Goal: Task Accomplishment & Management: Complete application form

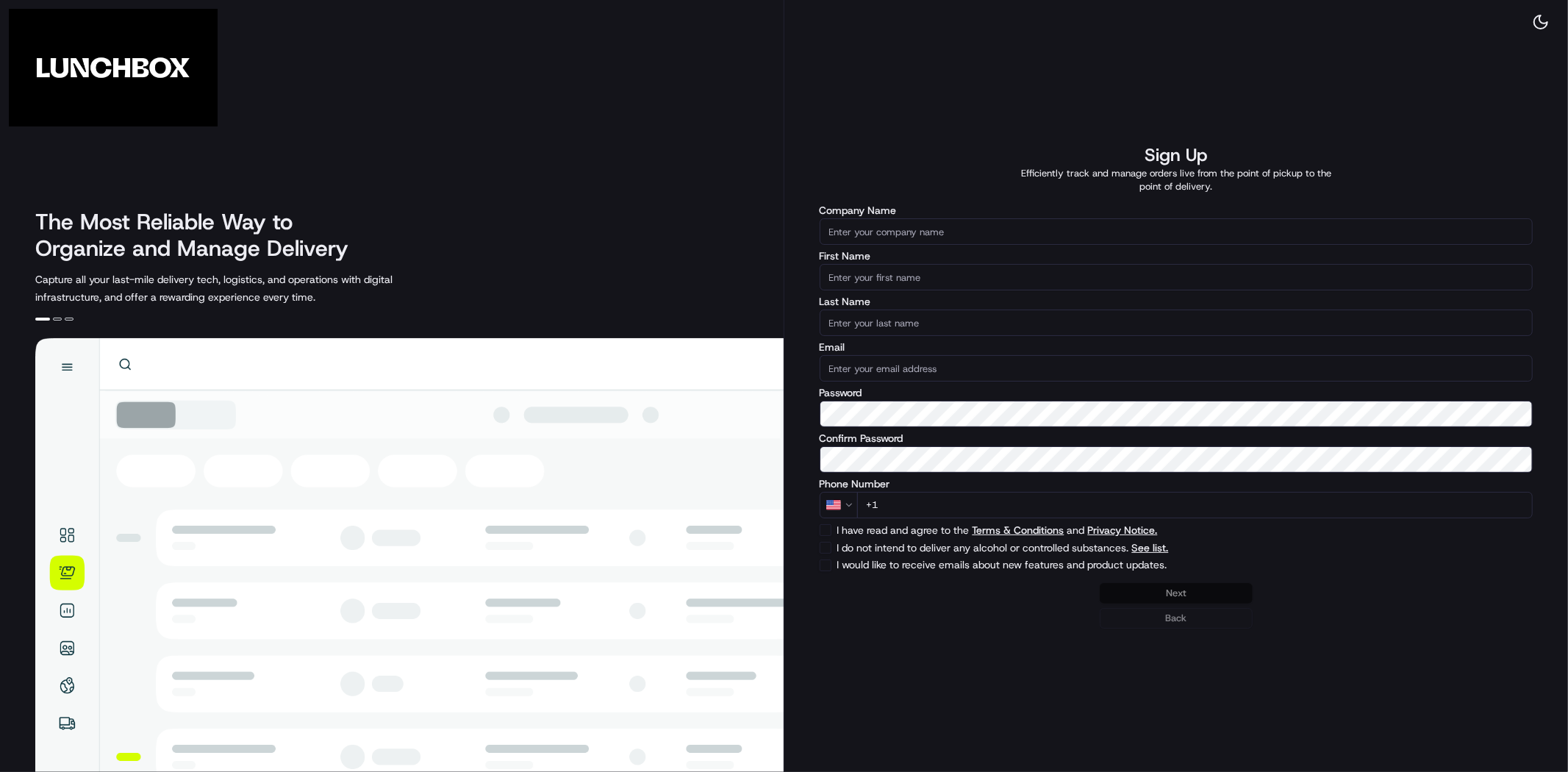
click at [971, 236] on input "Company Name" at bounding box center [1176, 232] width 714 height 26
paste input "Tio Taco & Tequila Bar - Edison"
type input "Tio Taco & Tequila Bar (Edison)"
type input "Lunchbox"
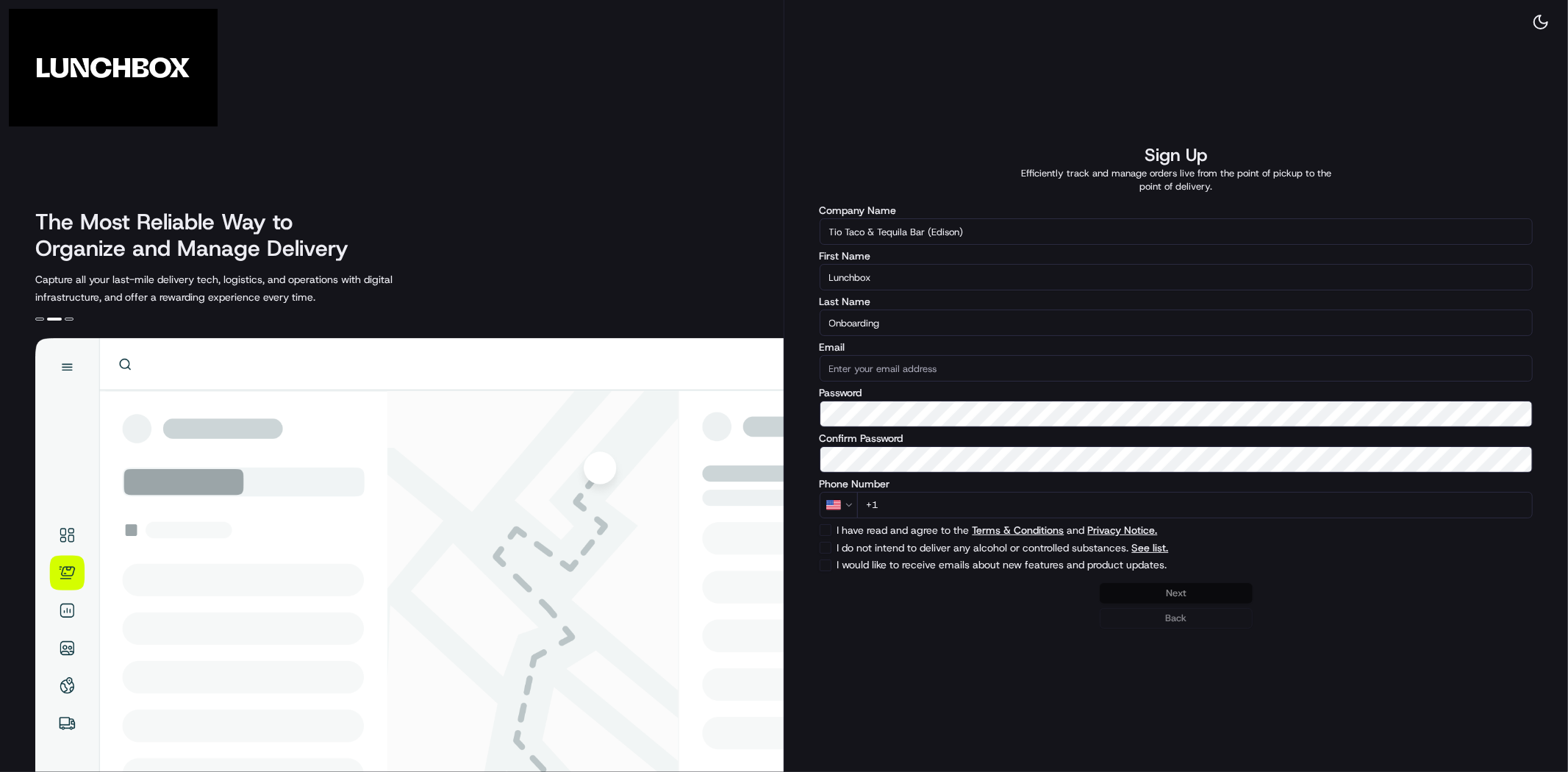
type input "Onboarding"
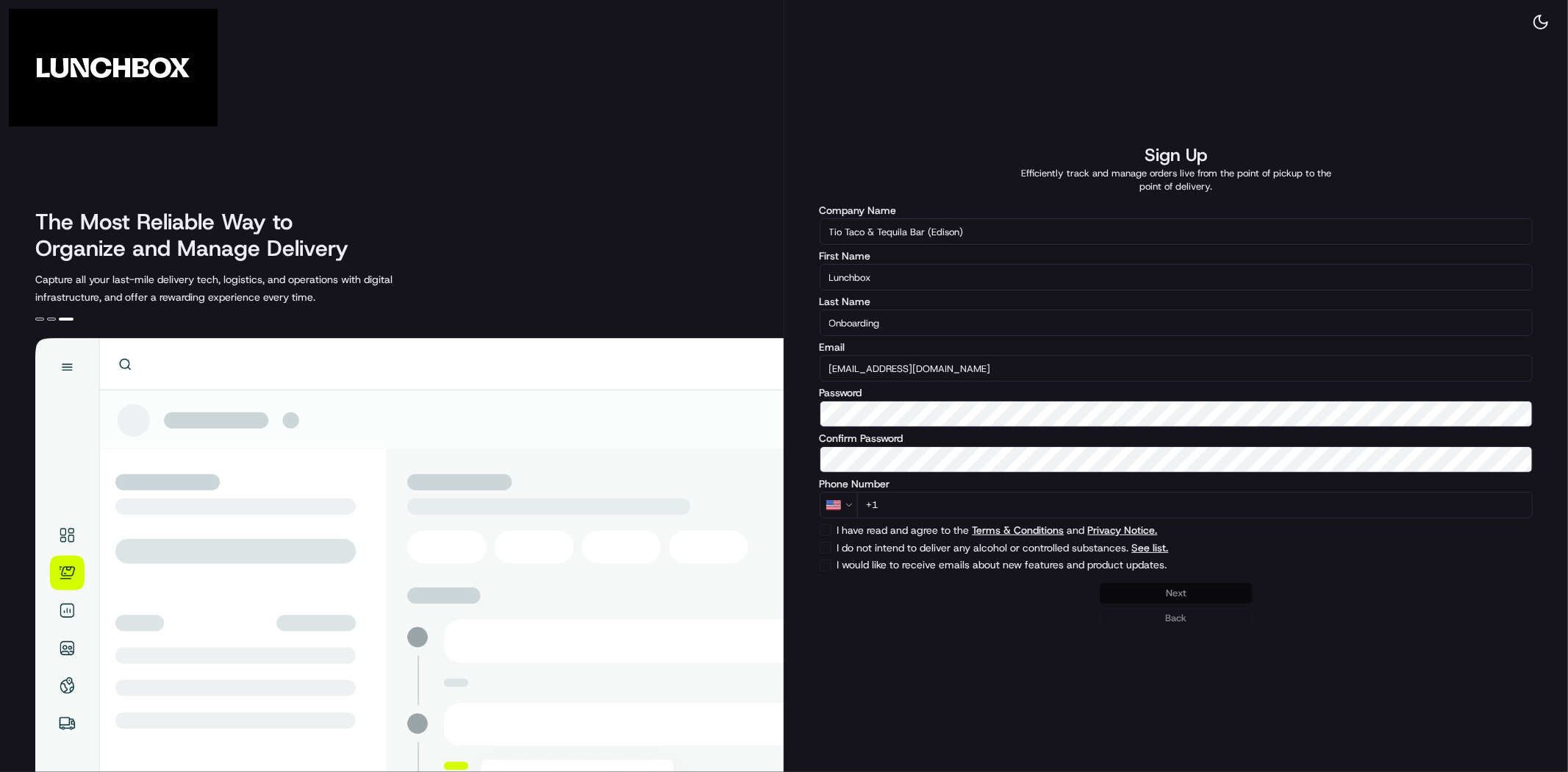
type input "[EMAIL_ADDRESS][DOMAIN_NAME]"
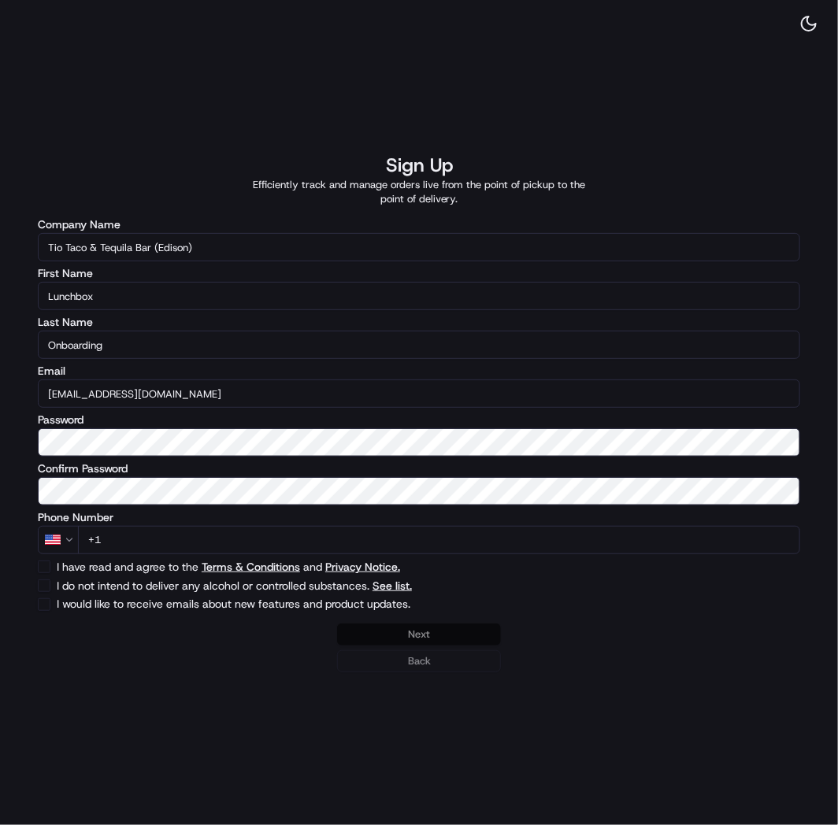
click at [213, 544] on input "+1" at bounding box center [439, 540] width 722 height 28
click at [182, 540] on input "+1" at bounding box center [439, 540] width 722 height 28
paste input "[PHONE_NUMBER]"
type input "[PHONE_NUMBER]"
click at [44, 564] on button "I have read and agree to the Terms & Conditions and Privacy Notice." at bounding box center [44, 567] width 13 height 13
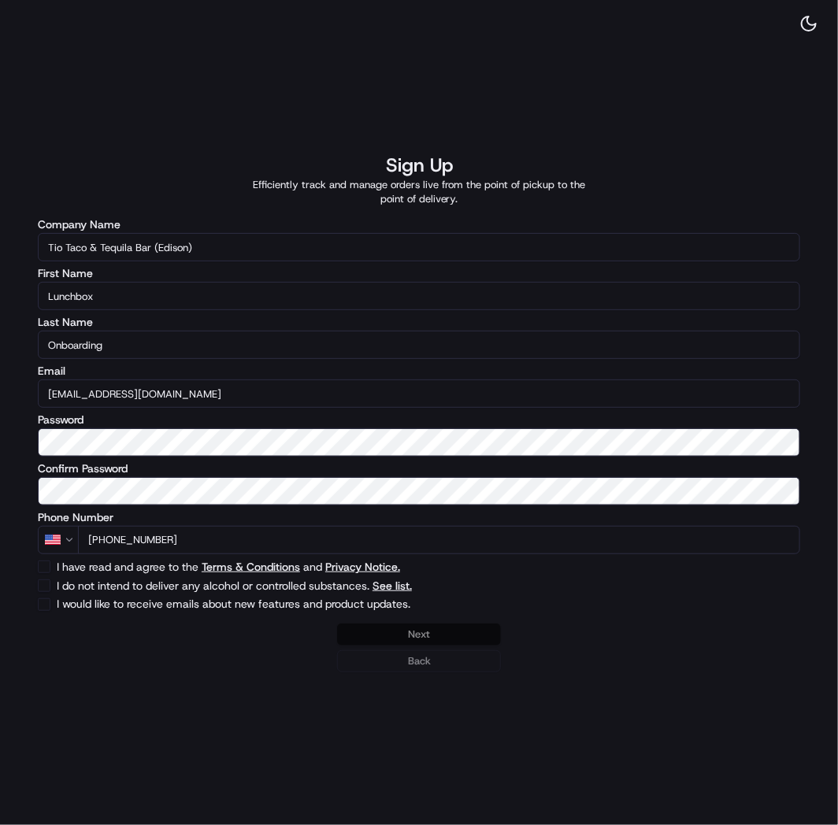
checkbox input "true"
click at [44, 586] on button "I do not intend to deliver any alcohol or controlled substances. See list." at bounding box center [44, 586] width 13 height 13
checkbox input "true"
click at [421, 634] on button "Next" at bounding box center [419, 635] width 164 height 22
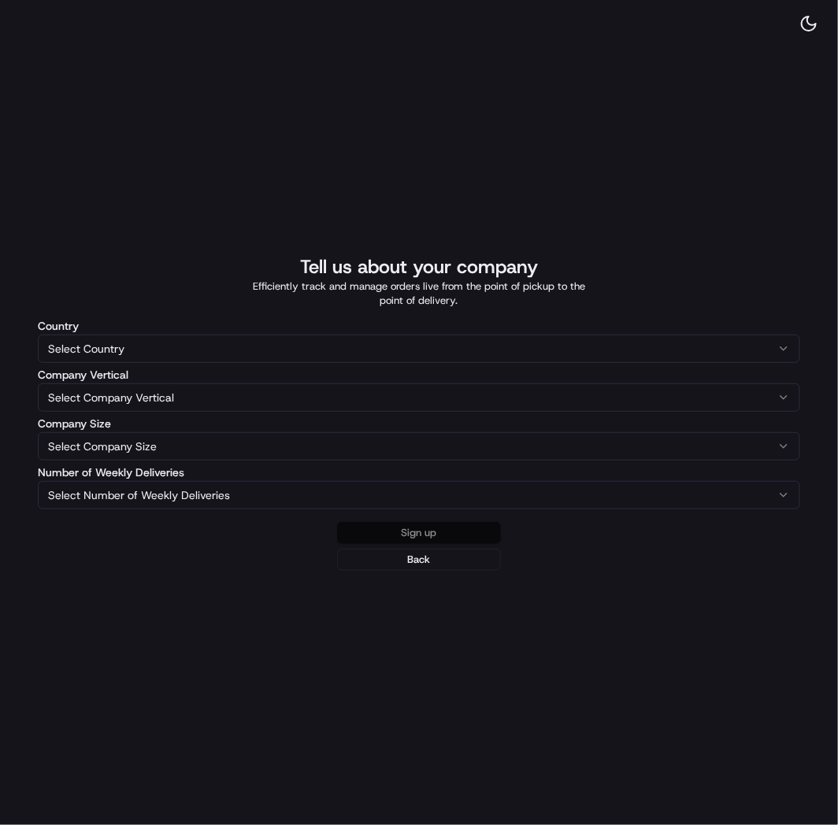
click at [132, 348] on html "The Most Reliable Way to Organize and Manage Delivery Capture all your last-mil…" at bounding box center [419, 412] width 838 height 825
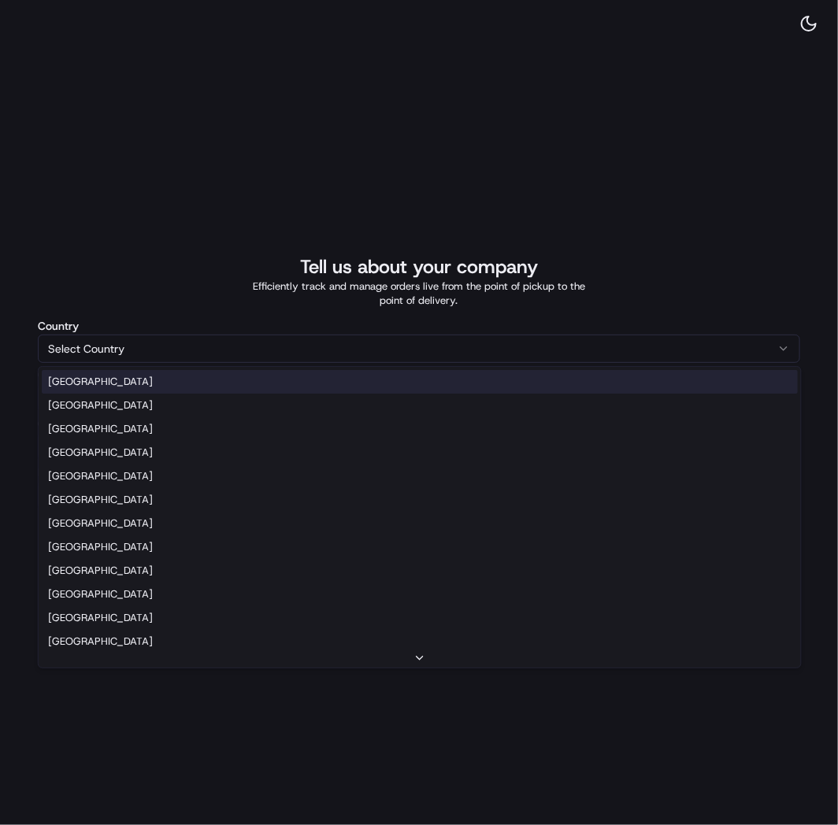
select select "US"
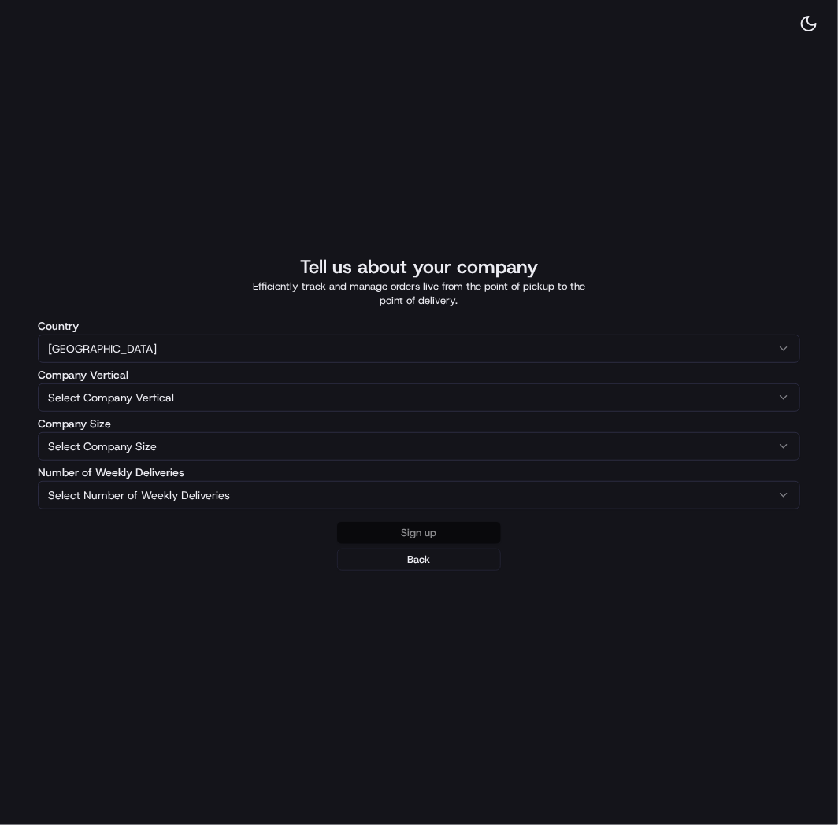
click at [106, 391] on html "The Most Reliable Way to Organize and Manage Delivery Capture all your last-mil…" at bounding box center [419, 412] width 838 height 825
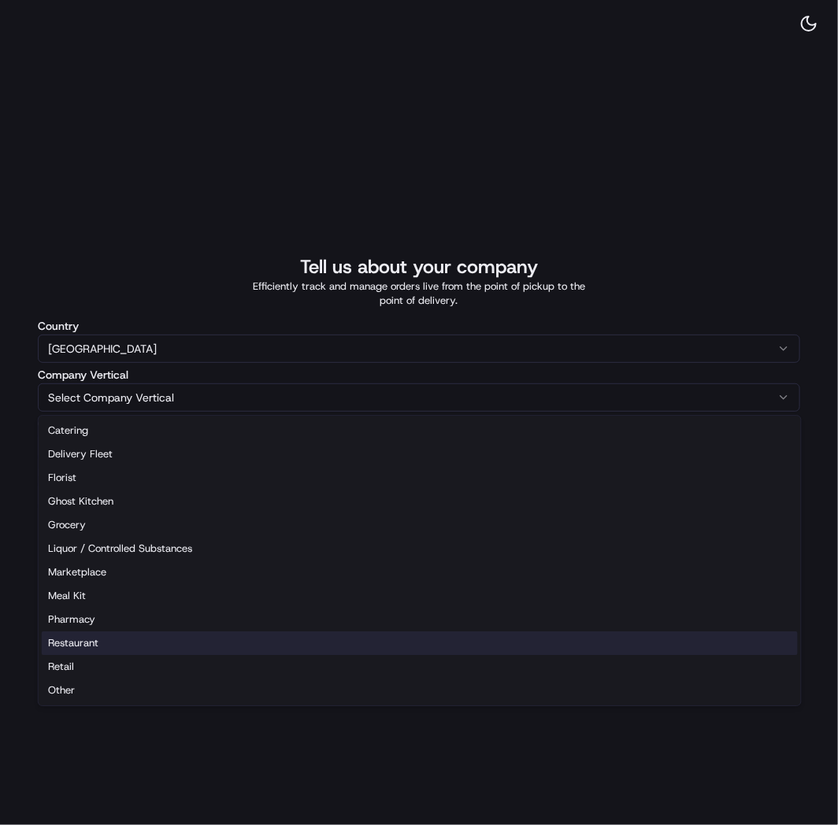
select select "Restaurant"
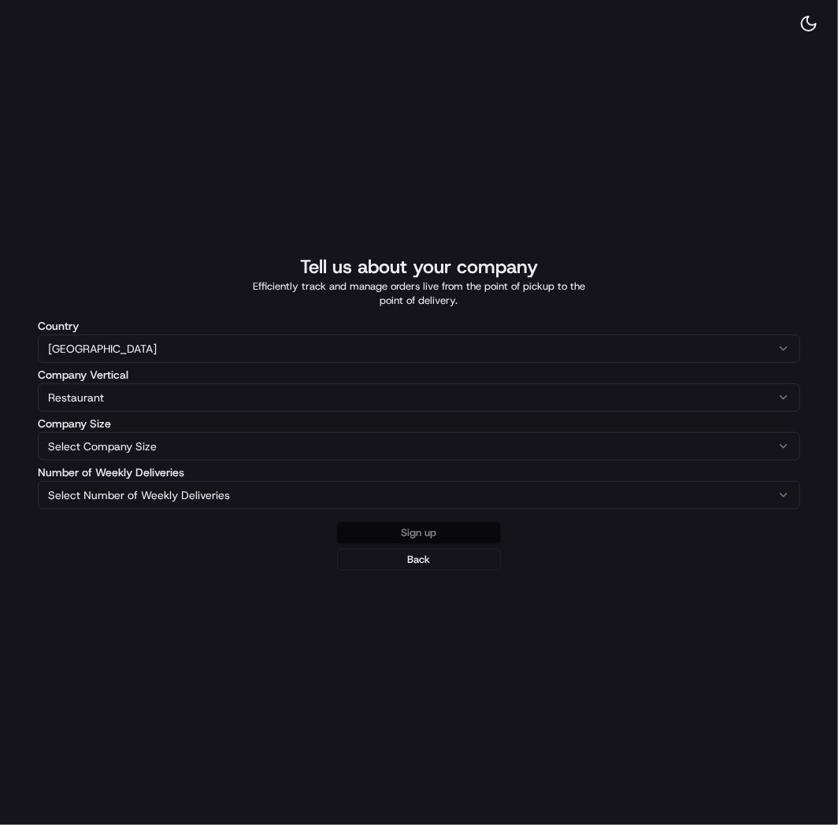
click at [79, 444] on html "The Most Reliable Way to Organize and Manage Delivery Capture all your last-mil…" at bounding box center [419, 412] width 838 height 825
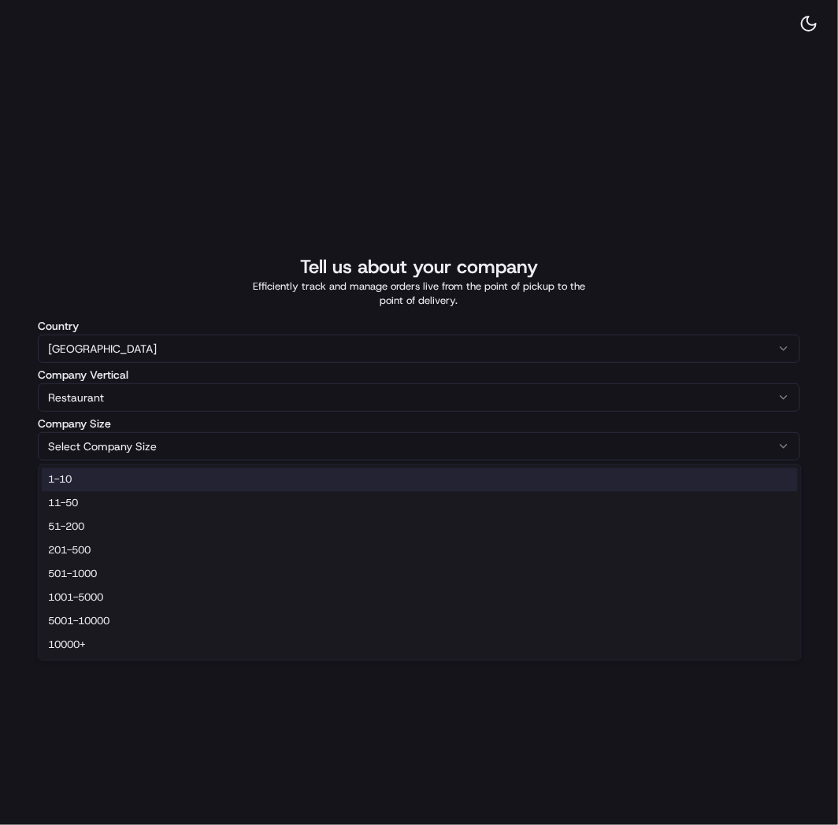
select select "1-10"
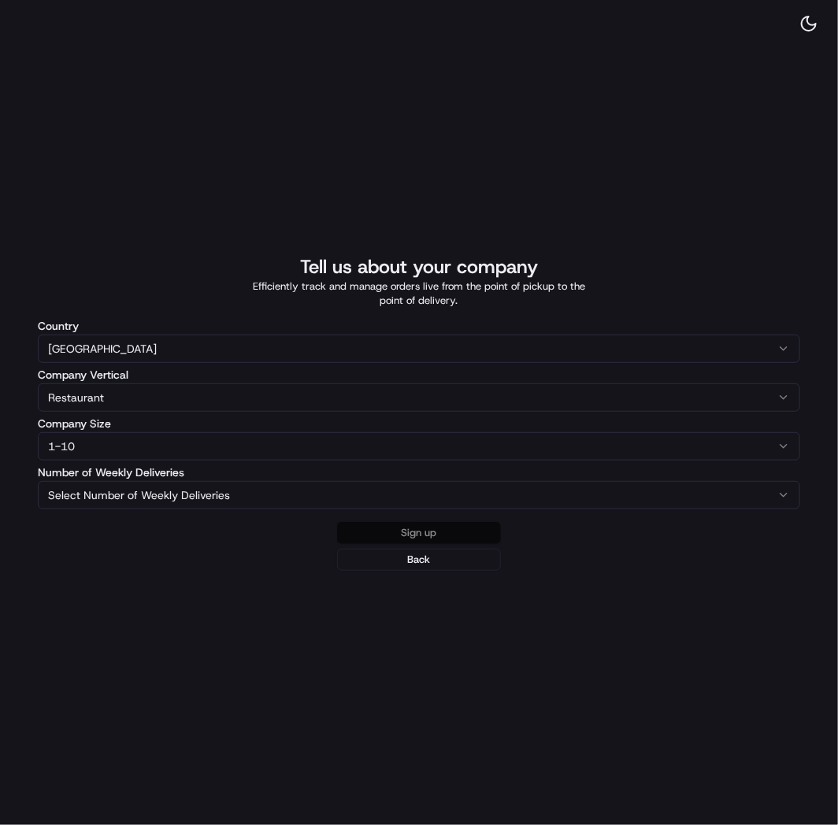
click at [72, 506] on html "The Most Reliable Way to Organize and Manage Delivery Capture all your last-mil…" at bounding box center [419, 412] width 838 height 825
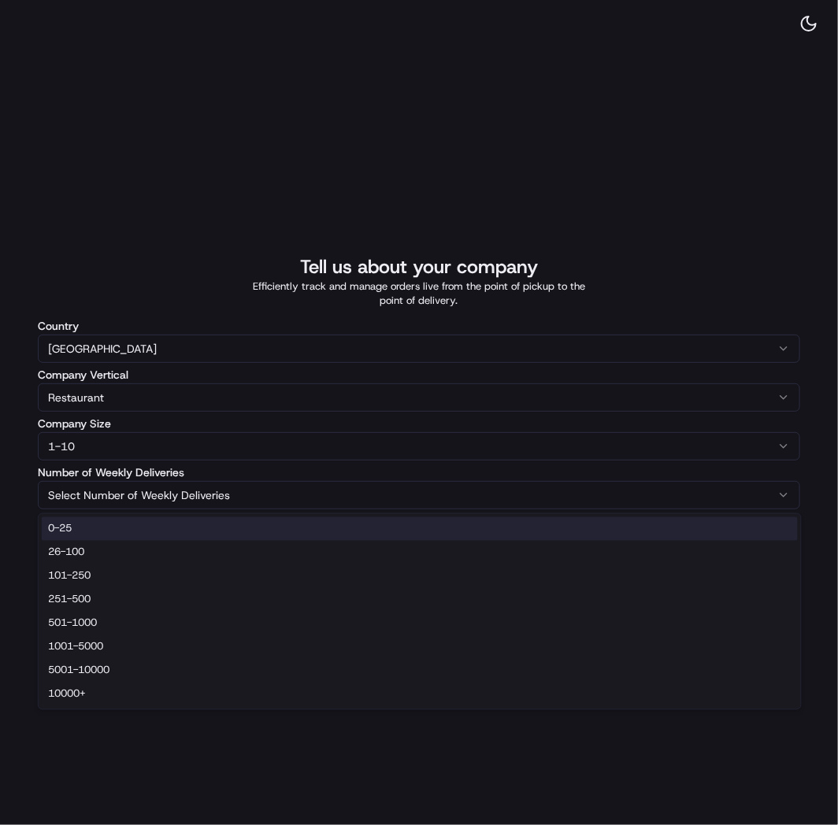
select select "0-25"
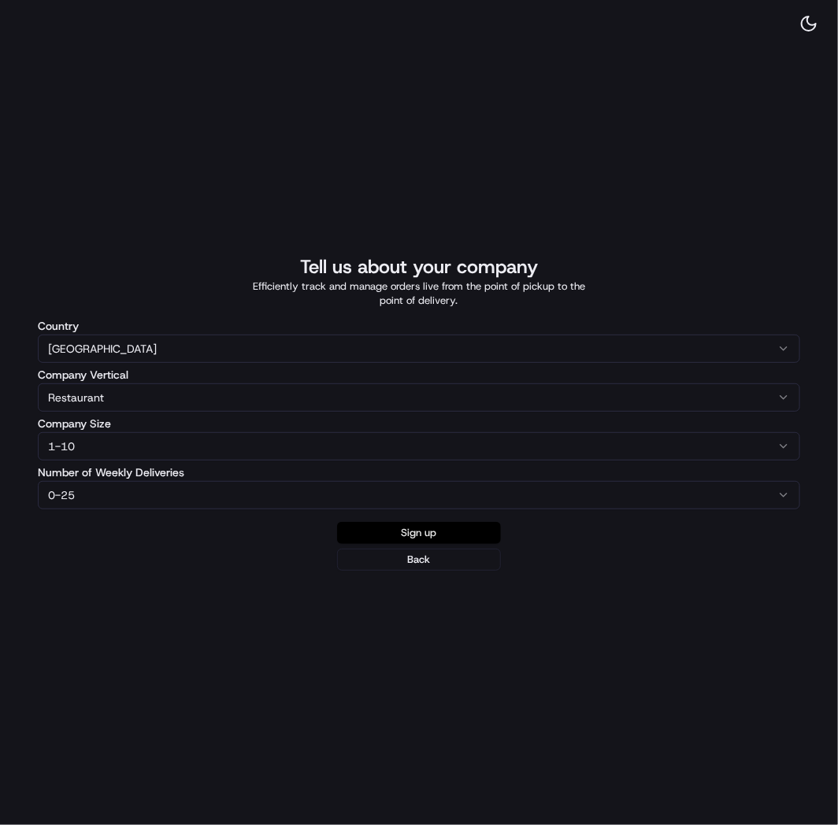
click at [430, 537] on button "Sign up" at bounding box center [419, 533] width 164 height 22
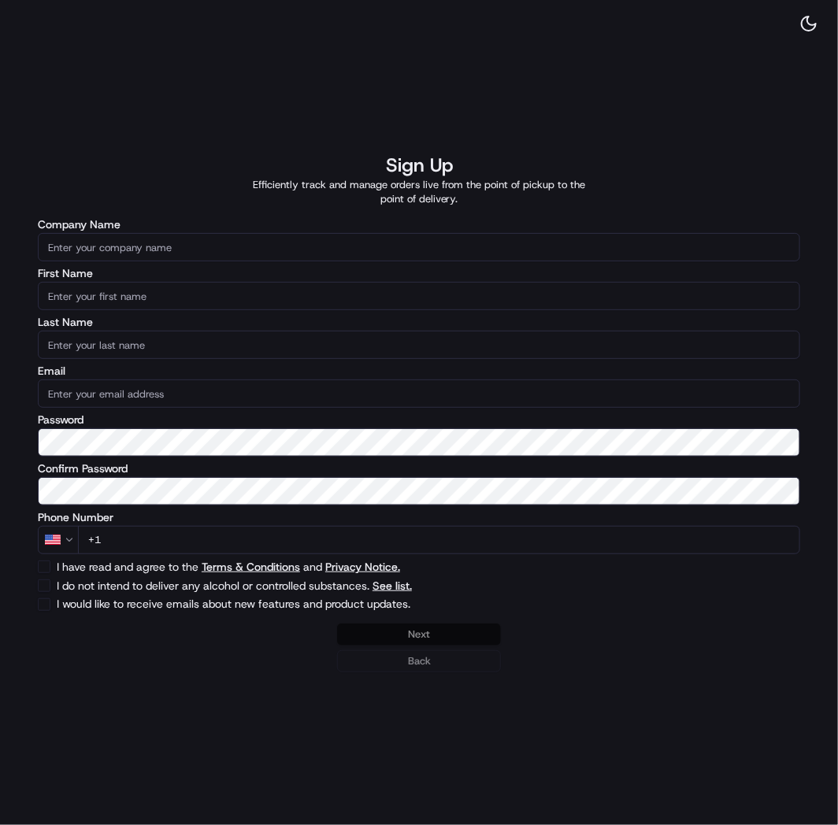
click at [221, 227] on label "Company Name" at bounding box center [419, 224] width 762 height 11
click at [221, 233] on input "Company Name" at bounding box center [419, 247] width 762 height 28
click at [221, 241] on input "Company Name" at bounding box center [419, 247] width 762 height 28
paste input "Tio Taco & Tequila Bar - Marlboro"
type input "Tio Taco & Tequila Bar (Marlboro)"
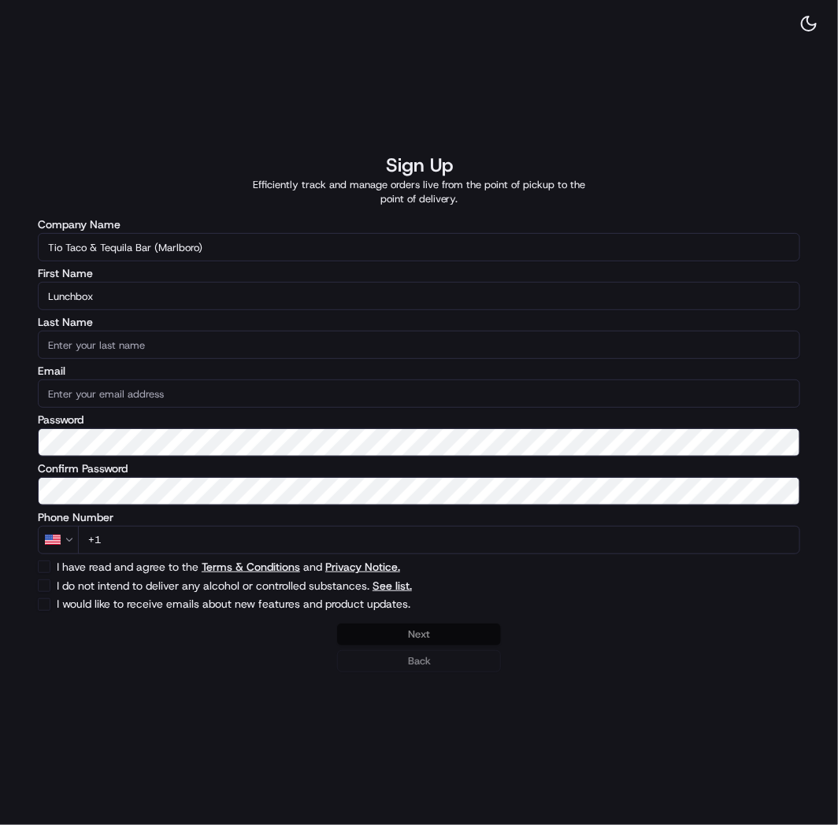
type input "Lunchbox"
type input "Onboarding"
type input "[EMAIL_ADDRESS][DOMAIN_NAME]"
click at [143, 531] on input "+1" at bounding box center [439, 540] width 722 height 28
paste input "[PHONE_NUMBER]"
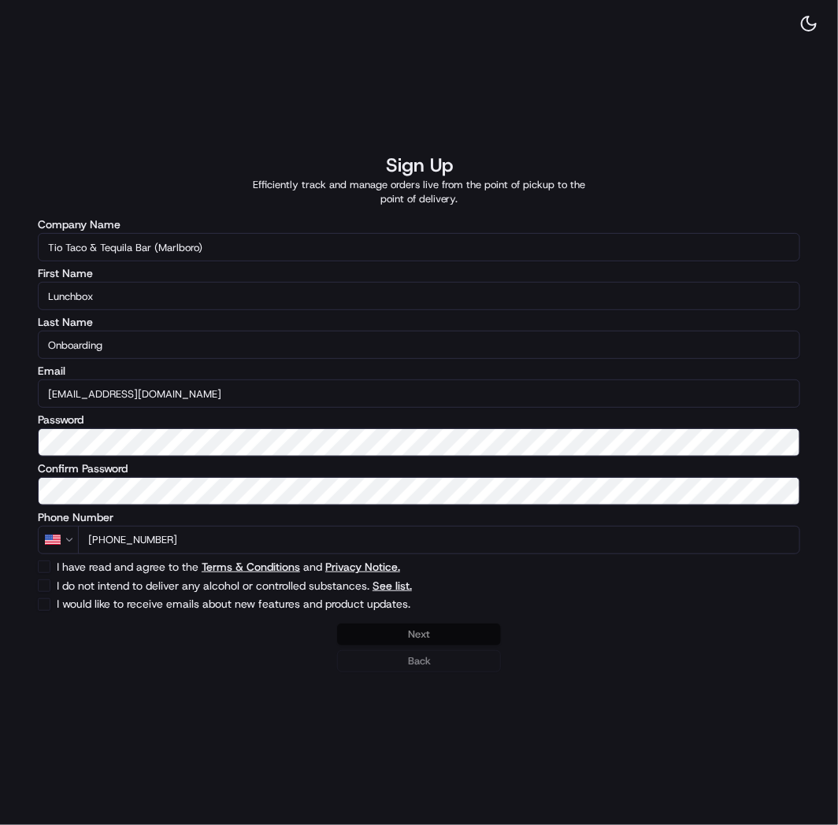
type input "[PHONE_NUMBER]"
click at [48, 569] on button "I have read and agree to the Terms & Conditions and Privacy Notice." at bounding box center [44, 567] width 13 height 13
checkbox input "true"
click at [52, 588] on div "I do not intend to deliver any alcohol or controlled substances. See list." at bounding box center [419, 586] width 762 height 13
click at [49, 588] on button "I do not intend to deliver any alcohol or controlled substances. See list." at bounding box center [44, 586] width 13 height 13
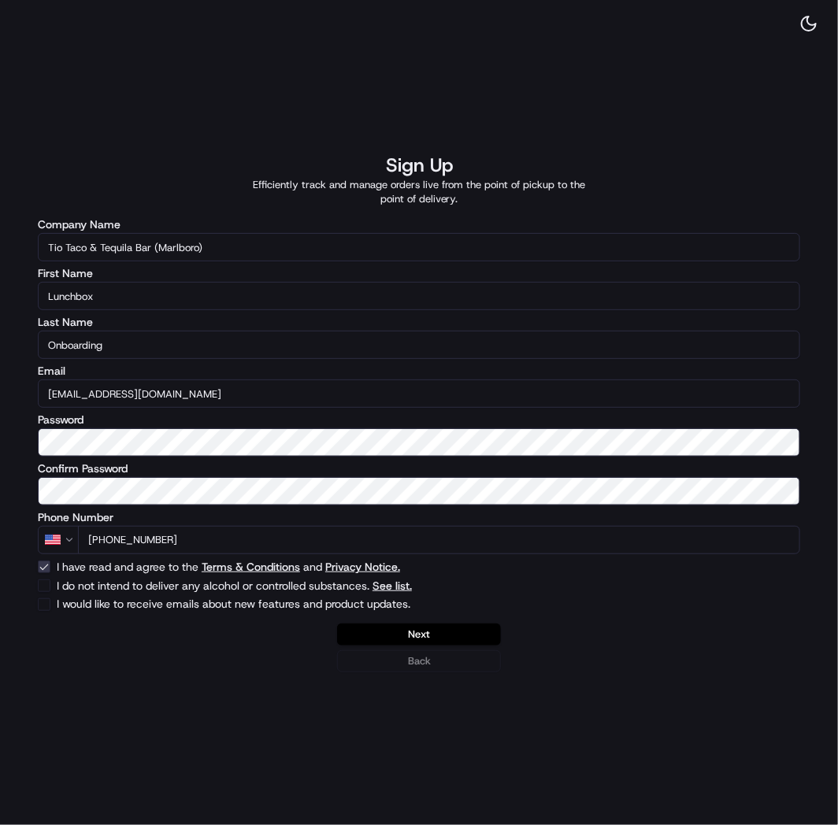
checkbox input "true"
click at [416, 630] on button "Next" at bounding box center [419, 635] width 164 height 22
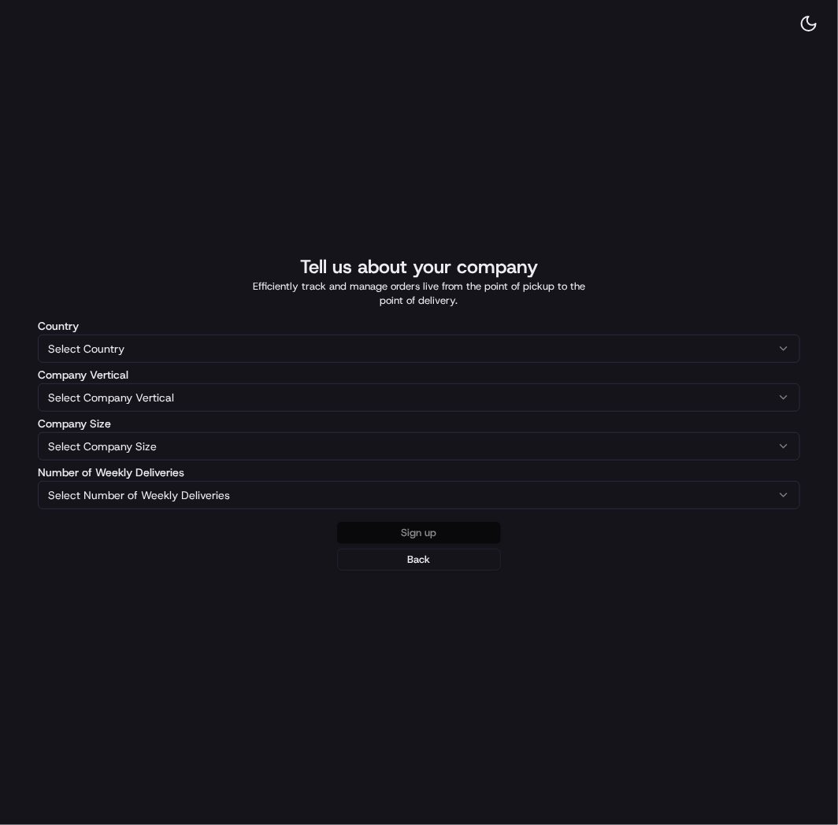
click at [99, 352] on html "The Most Reliable Way to Organize and Manage Delivery Capture all your last-mil…" at bounding box center [419, 412] width 838 height 825
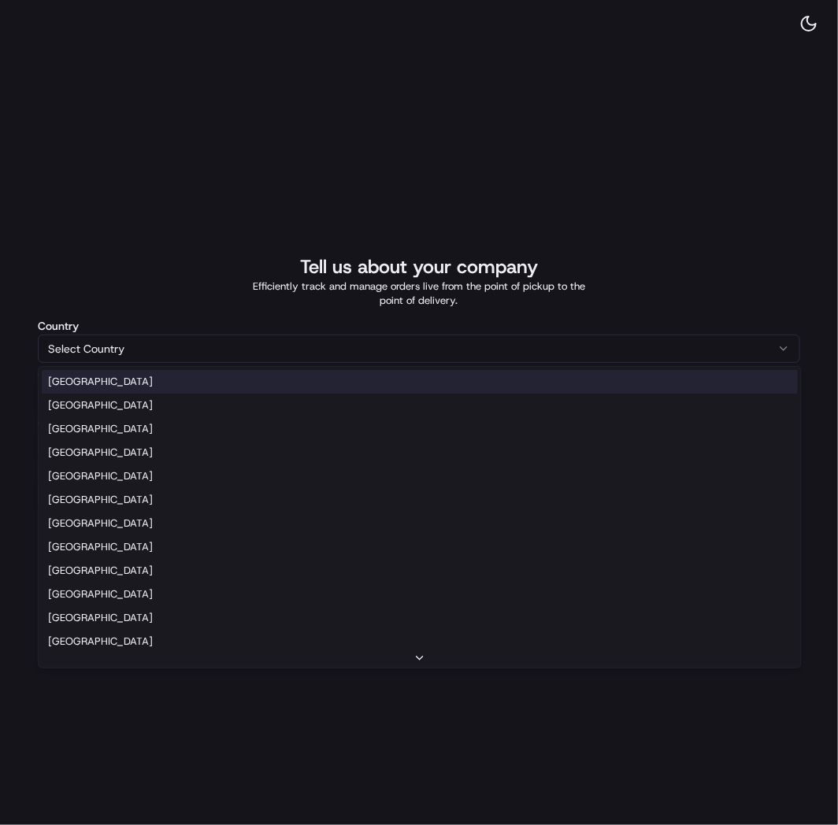
select select "US"
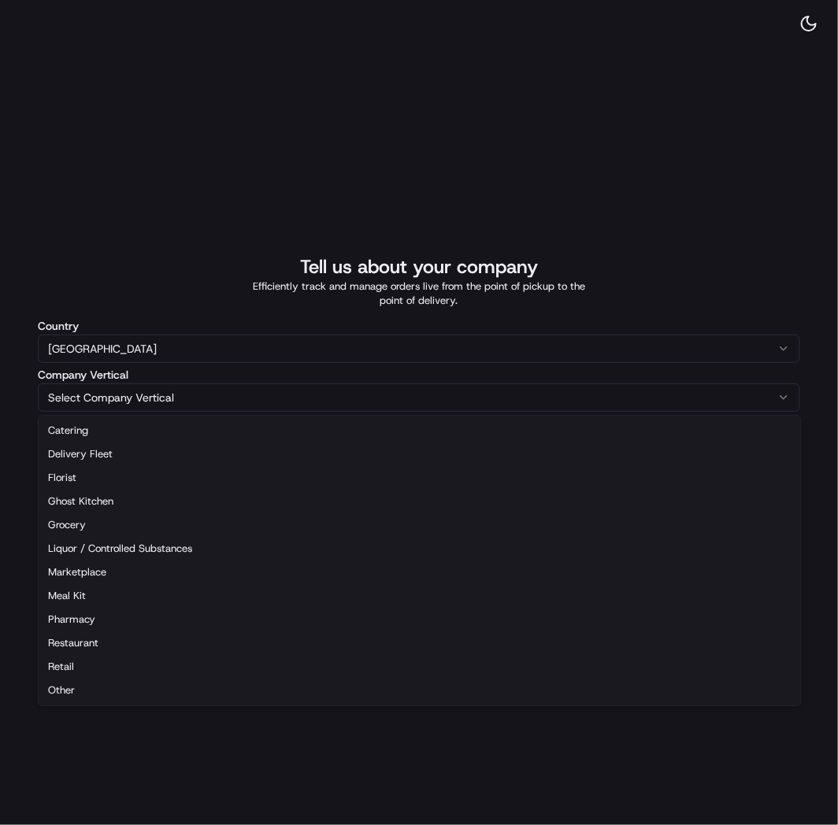
click at [63, 406] on html "The Most Reliable Way to Organize and Manage Delivery Capture all your last-mil…" at bounding box center [419, 412] width 838 height 825
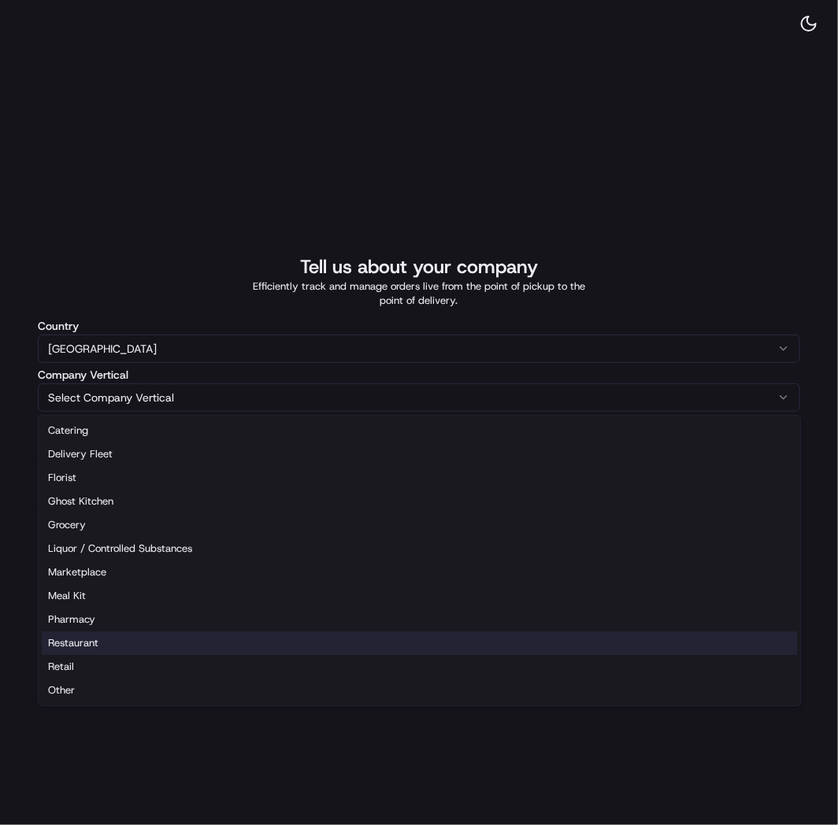
select select "Restaurant"
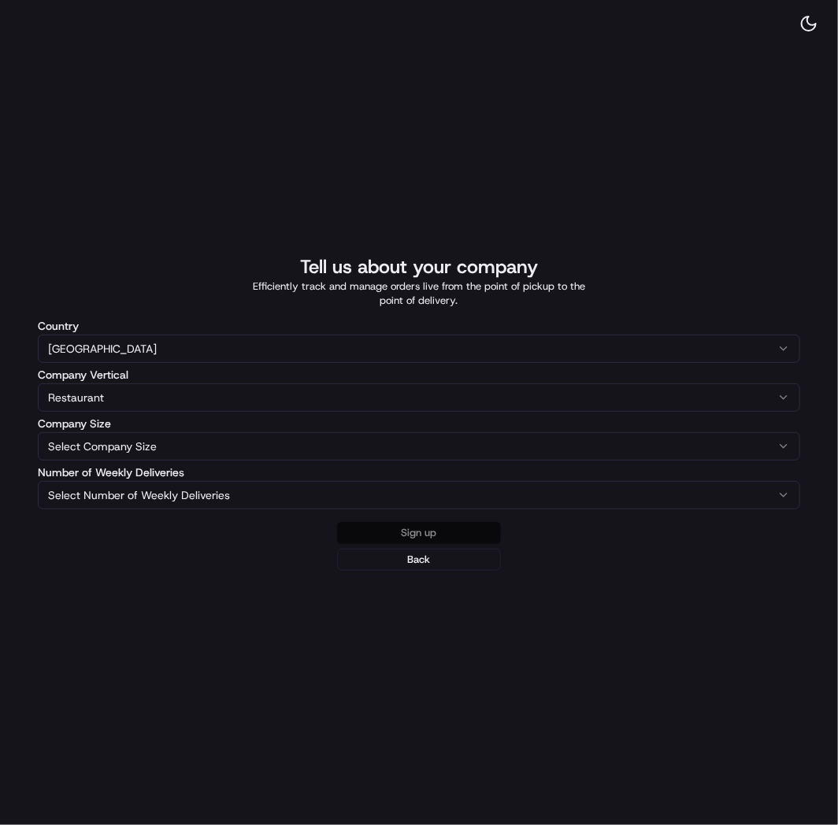
click at [60, 443] on html "The Most Reliable Way to Organize and Manage Delivery Capture all your last-mil…" at bounding box center [419, 412] width 838 height 825
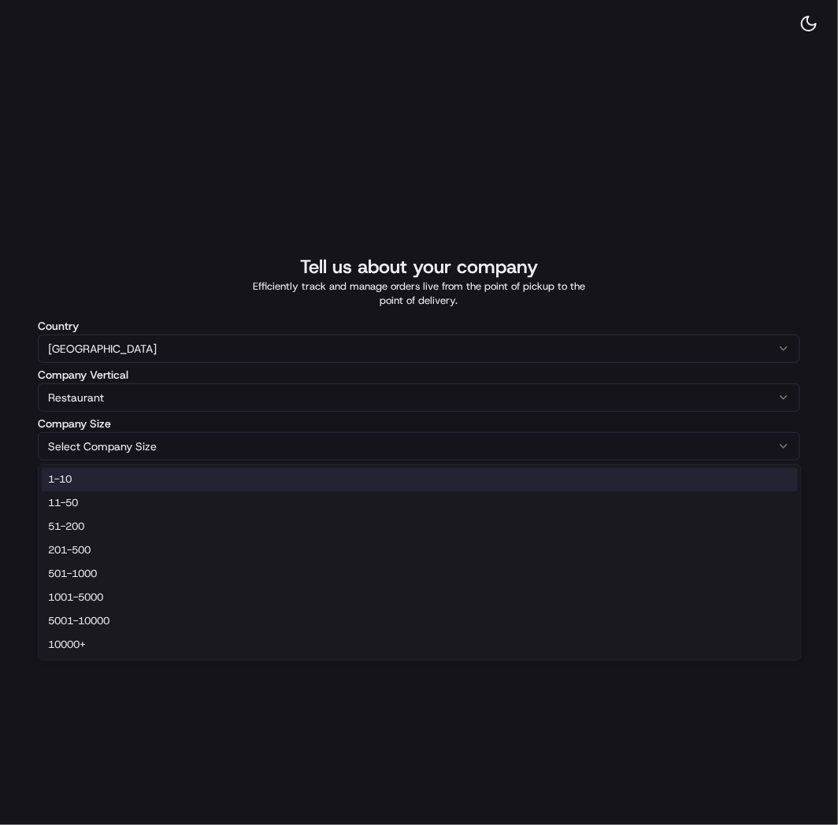
select select "1-10"
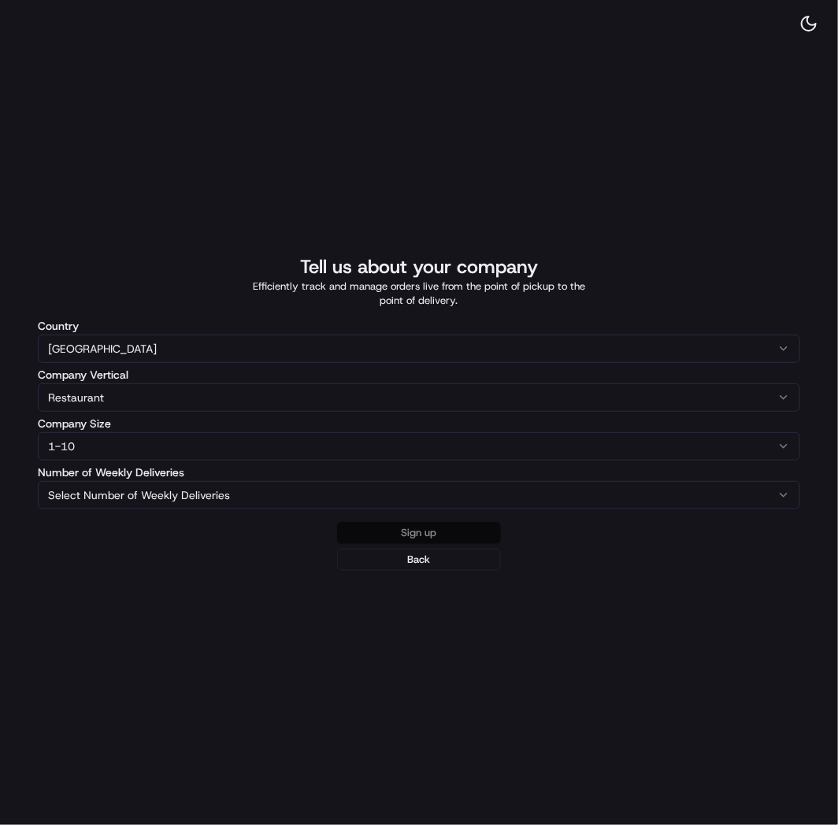
click at [57, 495] on html "The Most Reliable Way to Organize and Manage Delivery Capture all your last-mil…" at bounding box center [419, 412] width 838 height 825
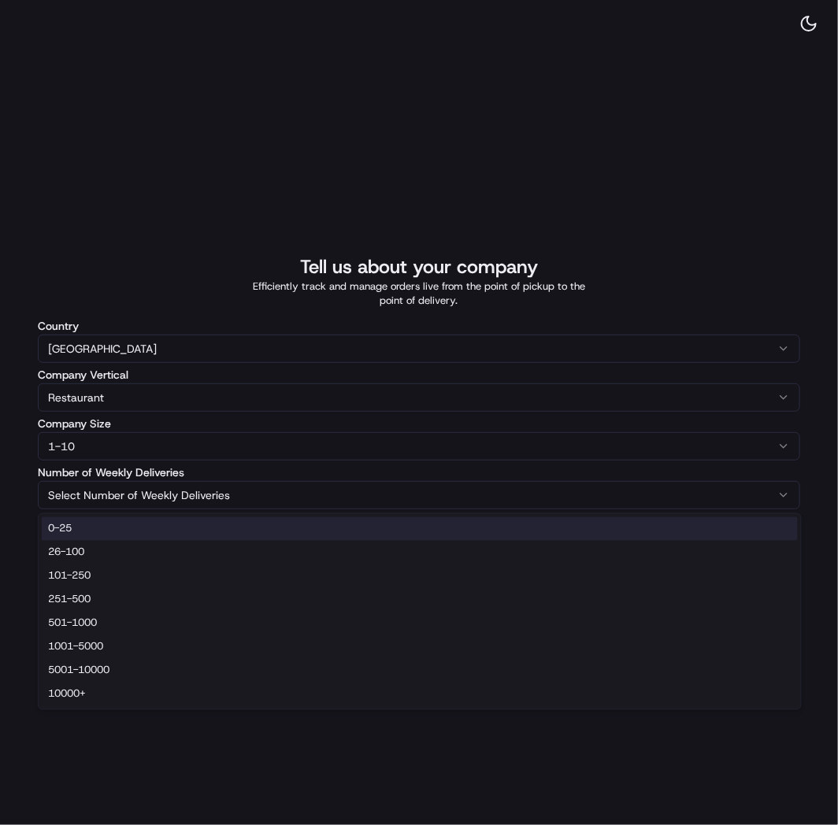
select select "0-25"
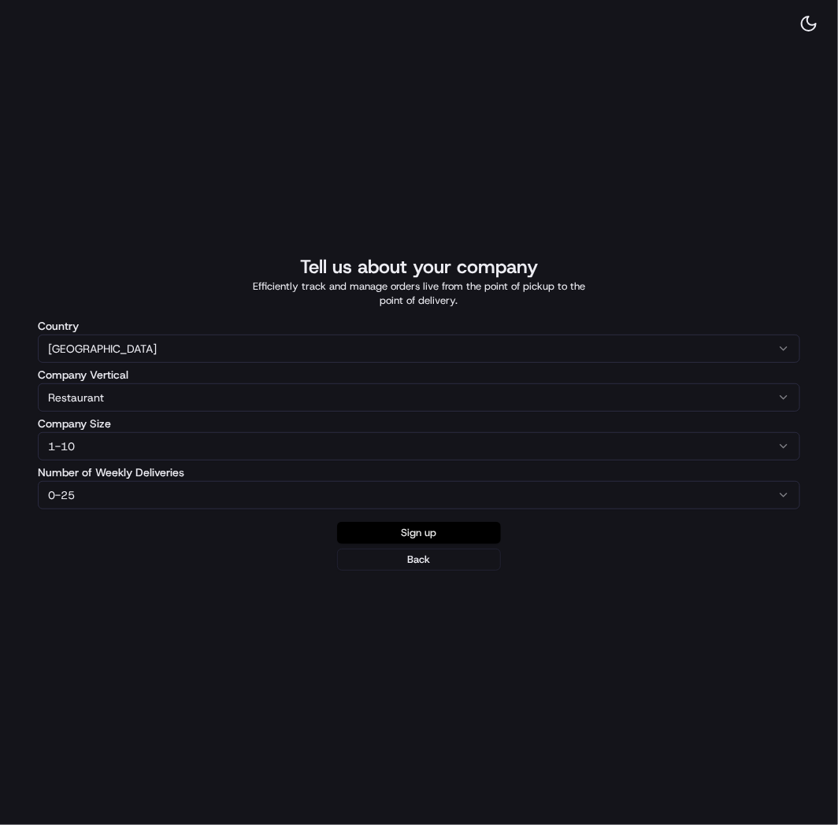
click at [419, 529] on button "Sign up" at bounding box center [419, 533] width 164 height 22
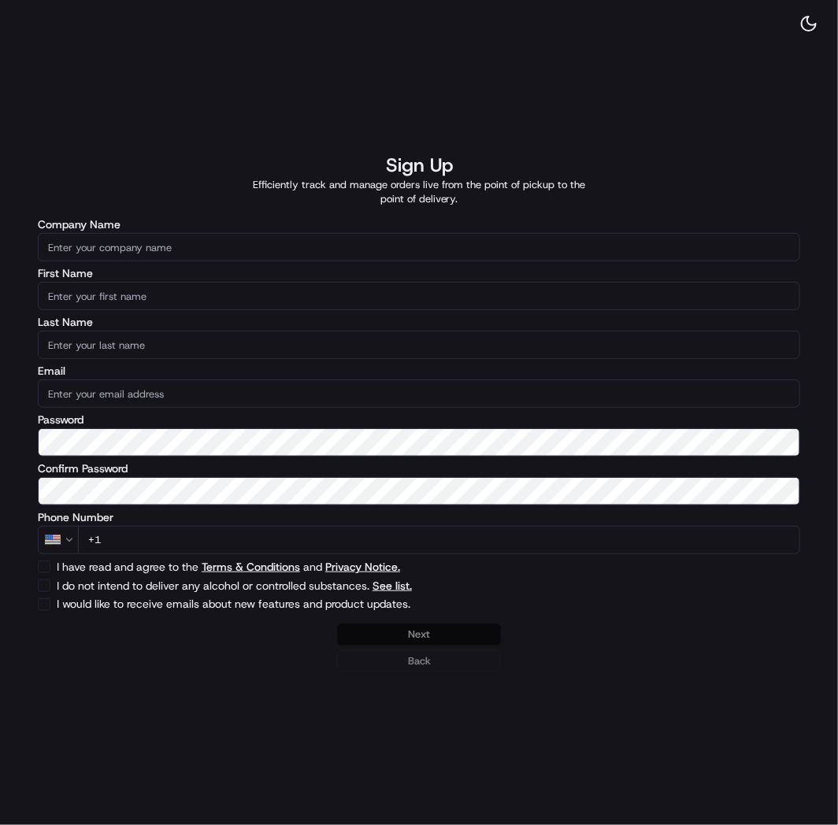
click at [154, 256] on input "Company Name" at bounding box center [419, 247] width 762 height 28
paste input "Tio Taco & Tequila [PERSON_NAME]"
type input "Tio Taco & Tequila Bar ([GEOGRAPHIC_DATA])"
type input "Lunchbox"
type input "Onboarding"
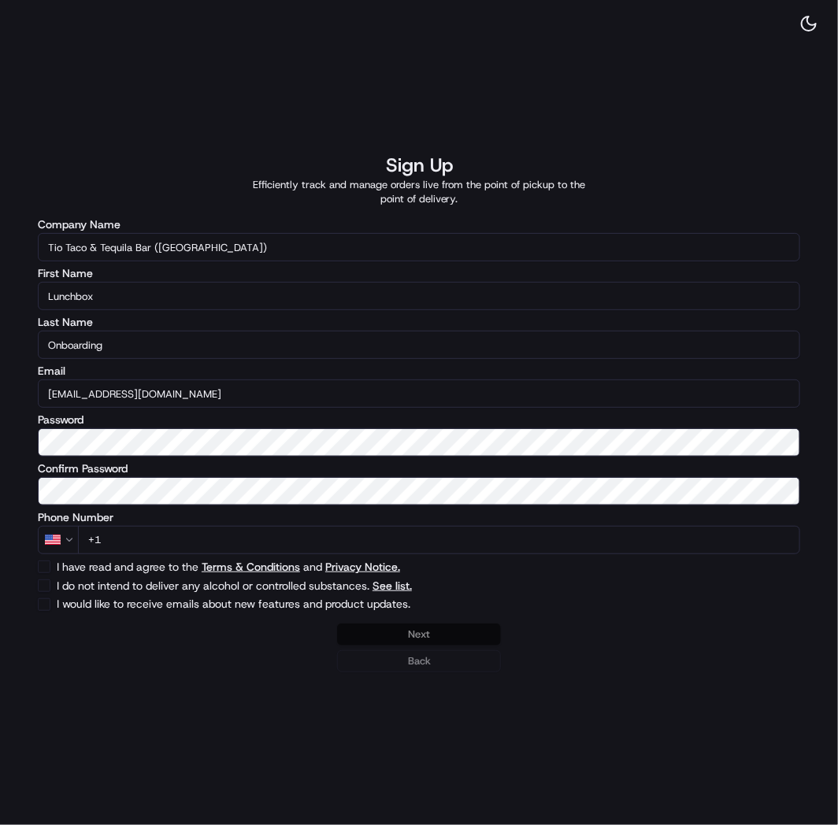
type input "[EMAIL_ADDRESS][DOMAIN_NAME]"
click at [166, 554] on div "Company Name Tio Taco & Tequila Bar ([PERSON_NAME]) First Name Lunchbox Last Na…" at bounding box center [419, 415] width 762 height 392
click at [180, 545] on input "+1" at bounding box center [439, 540] width 722 height 28
paste input "212 555 5555"
type input "+1 212 555 5555"
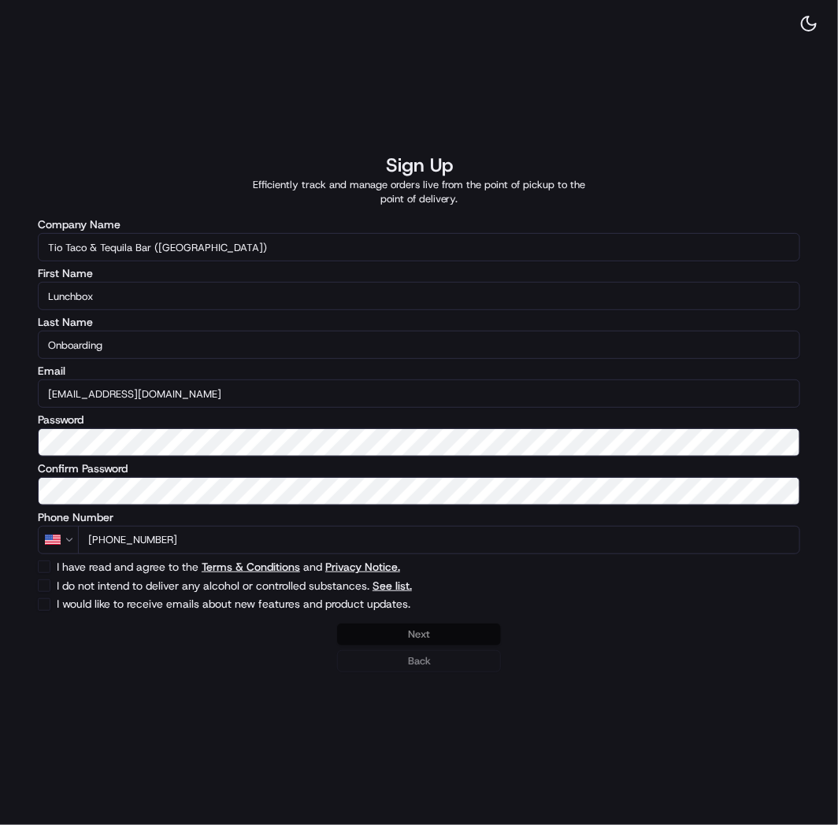
type button "on"
click at [38, 561] on button "on" at bounding box center [44, 567] width 13 height 13
checkbox input "true"
click at [47, 588] on button "I do not intend to deliver any alcohol or controlled substances. See list." at bounding box center [44, 586] width 13 height 13
checkbox input "true"
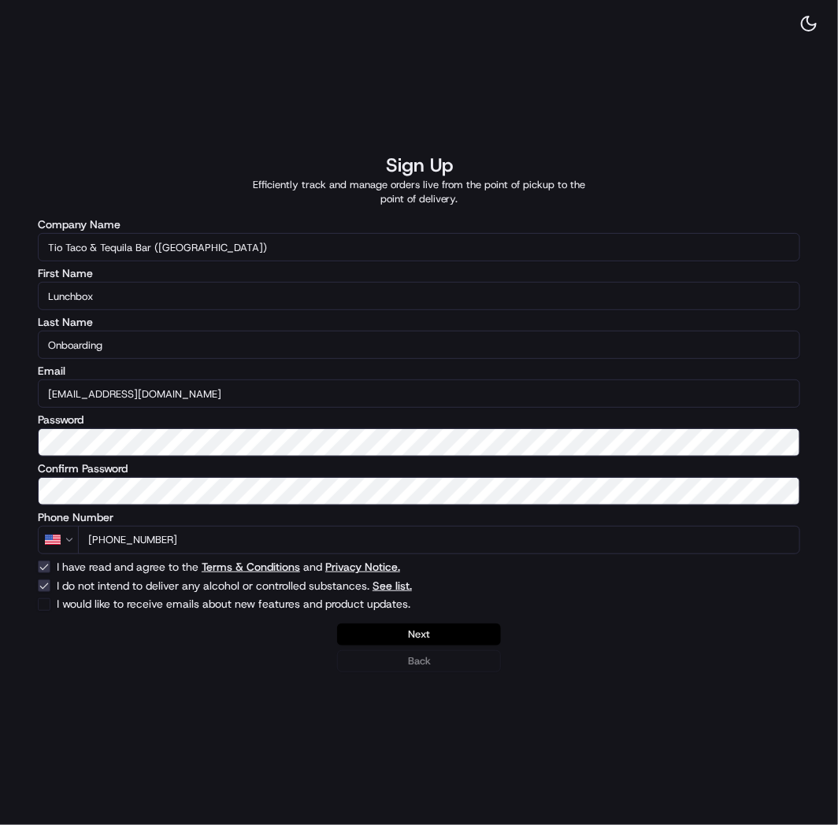
click at [446, 633] on button "Next" at bounding box center [419, 635] width 164 height 22
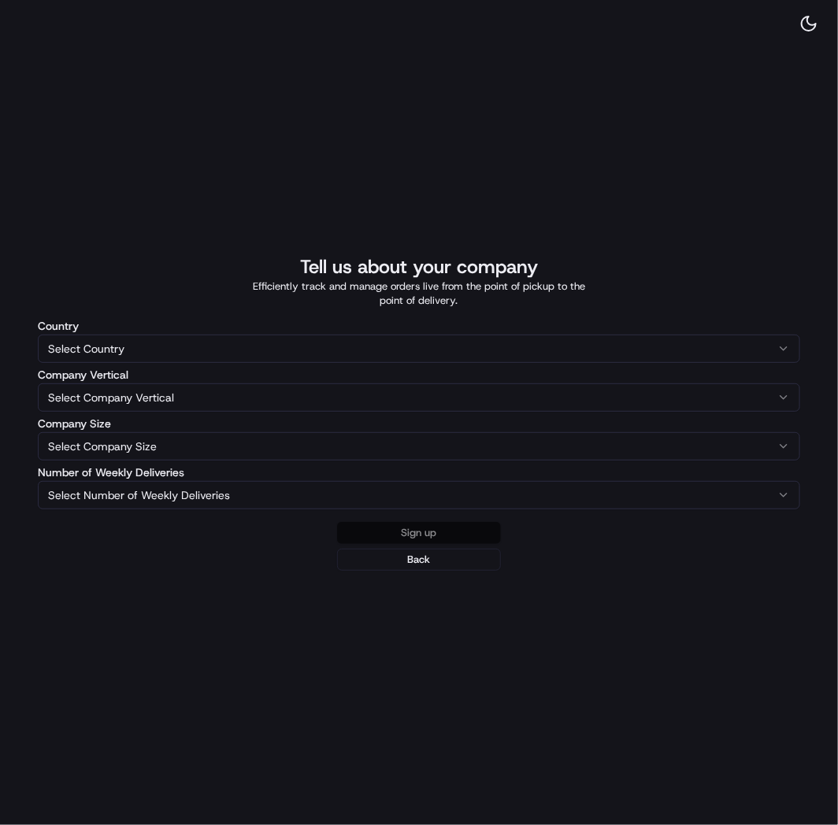
click at [82, 348] on html "The Most Reliable Way to Organize and Manage Delivery Capture all your last-mil…" at bounding box center [419, 412] width 838 height 825
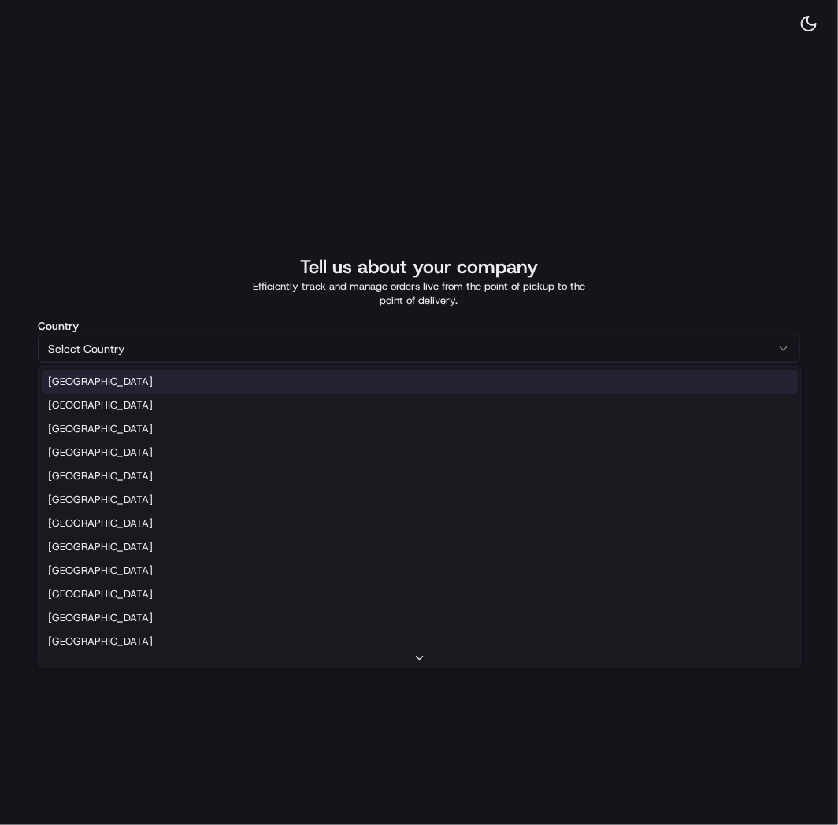
select select "US"
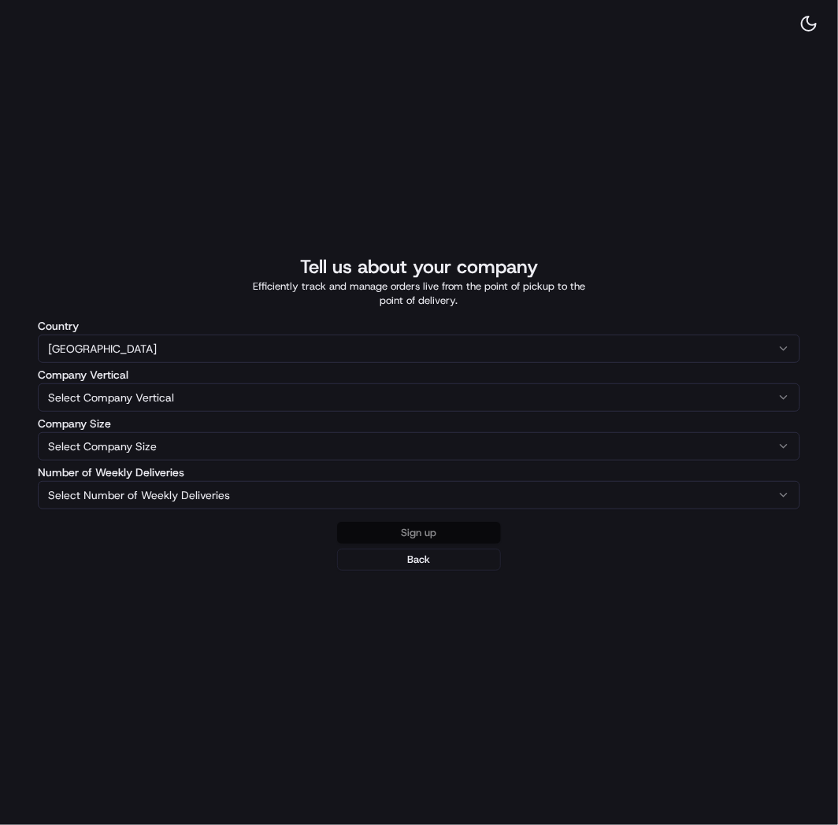
click at [79, 395] on html "The Most Reliable Way to Organize and Manage Delivery Capture all your last-mil…" at bounding box center [419, 412] width 838 height 825
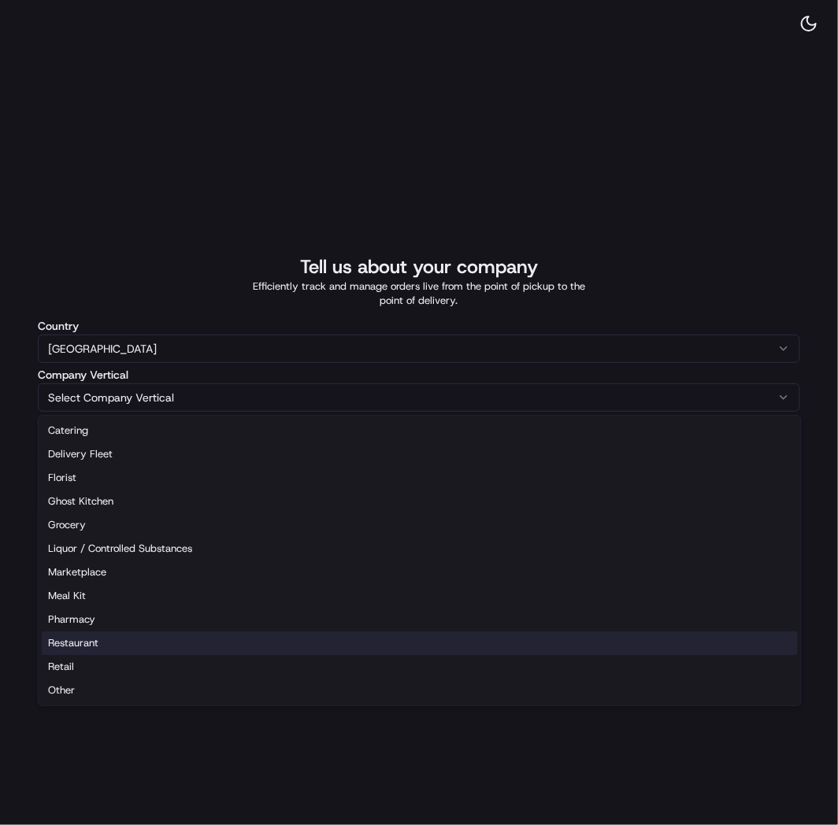
select select "Restaurant"
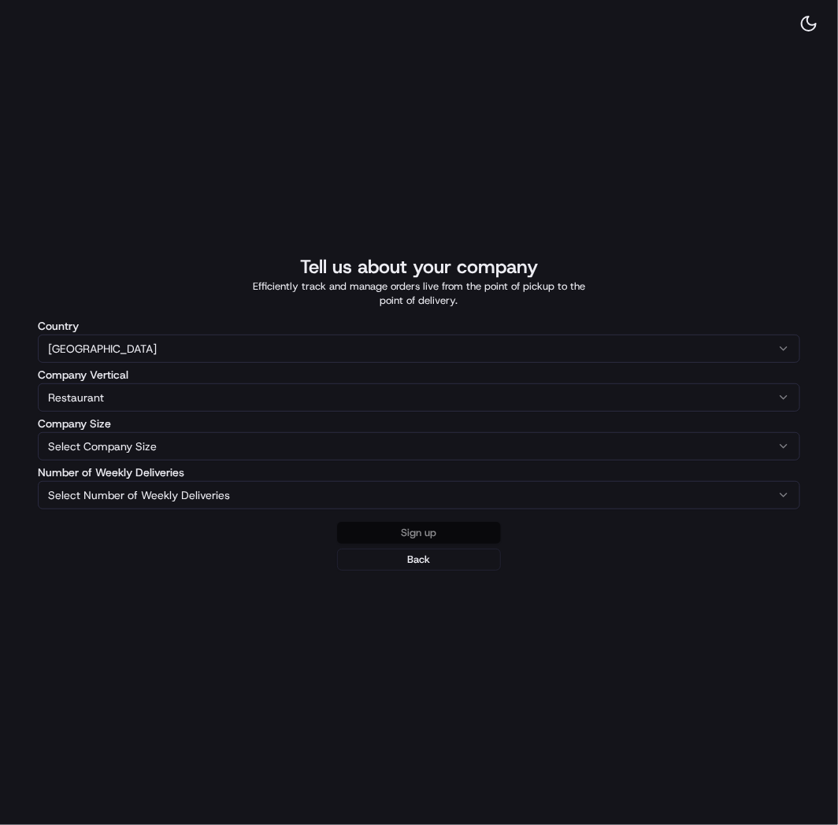
click at [76, 453] on html "The Most Reliable Way to Organize and Manage Delivery Capture all your last-mil…" at bounding box center [419, 412] width 838 height 825
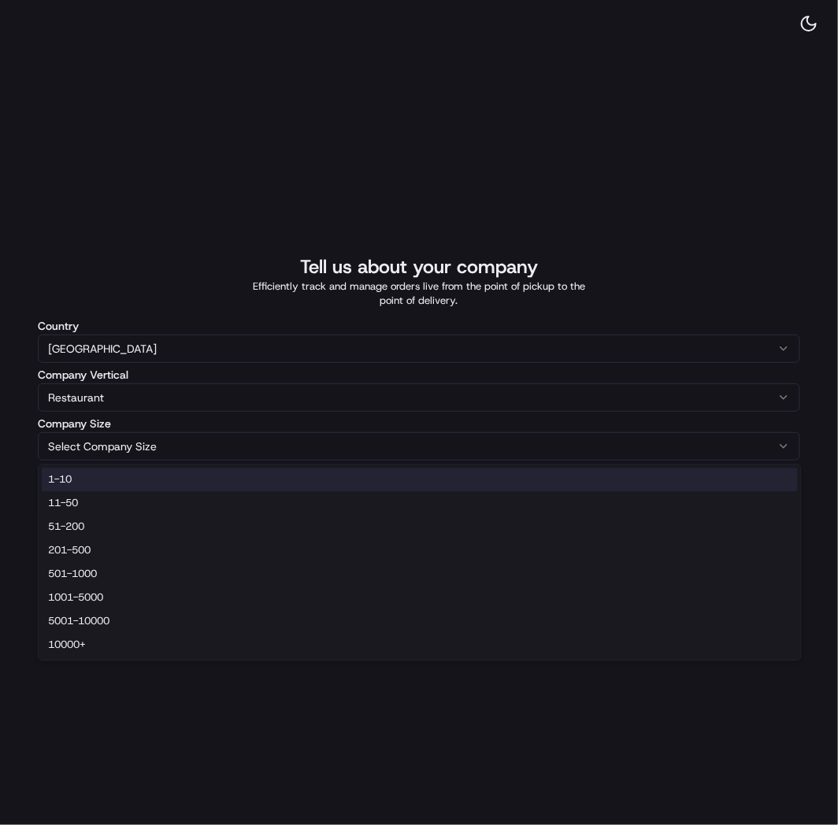
select select "1-10"
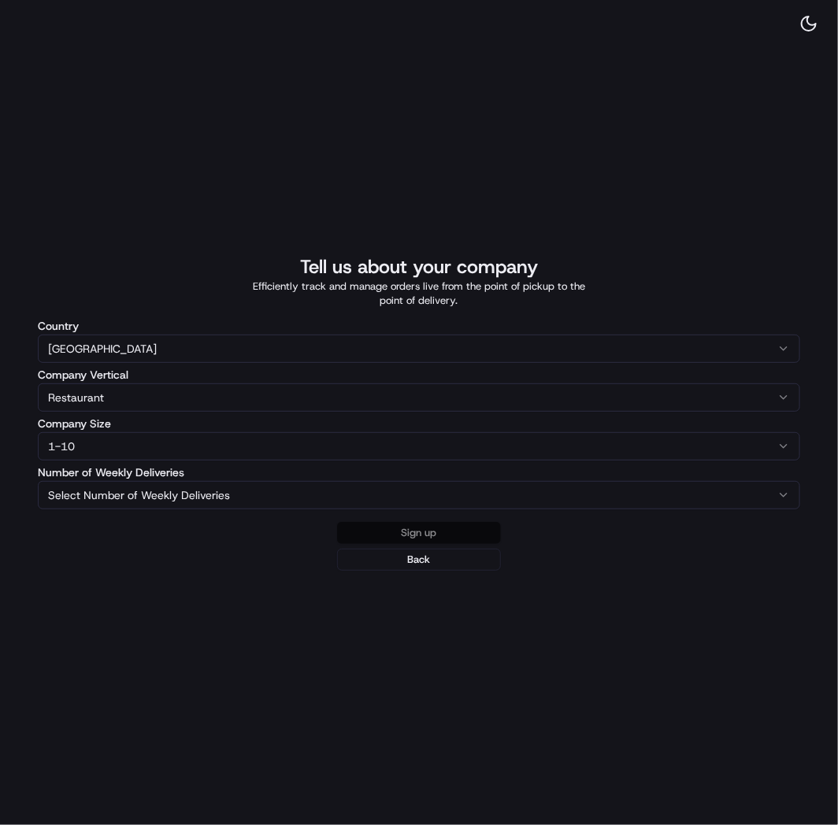
click at [68, 490] on html "The Most Reliable Way to Organize and Manage Delivery Capture all your last-mil…" at bounding box center [419, 412] width 838 height 825
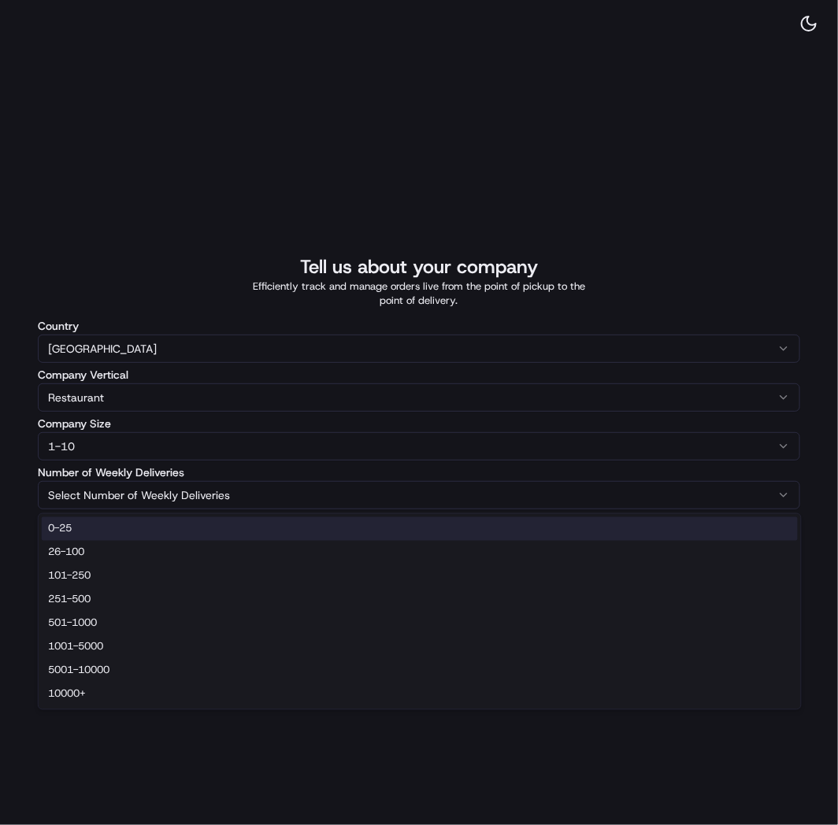
select select "0-25"
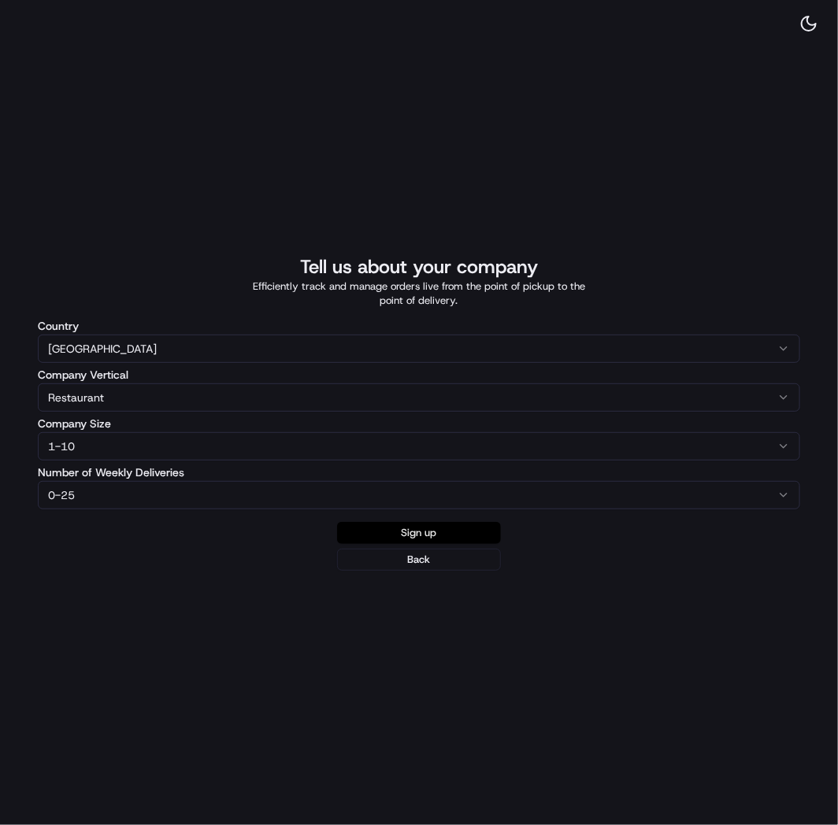
click at [414, 525] on button "Sign up" at bounding box center [419, 533] width 164 height 22
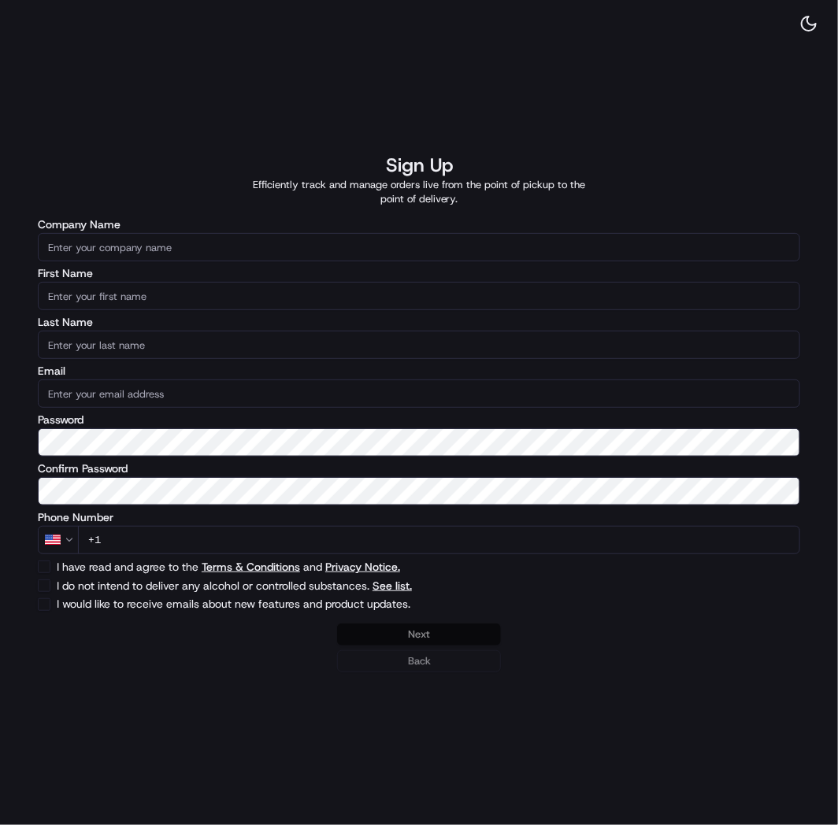
click at [206, 250] on input "Company Name" at bounding box center [419, 247] width 762 height 28
paste input "Tio Taco & Tequila Bar - Delaware"
type input "Tio Taco & Tequila Bar (Delaware)"
type input "Lunchbox"
type input "Onboarding"
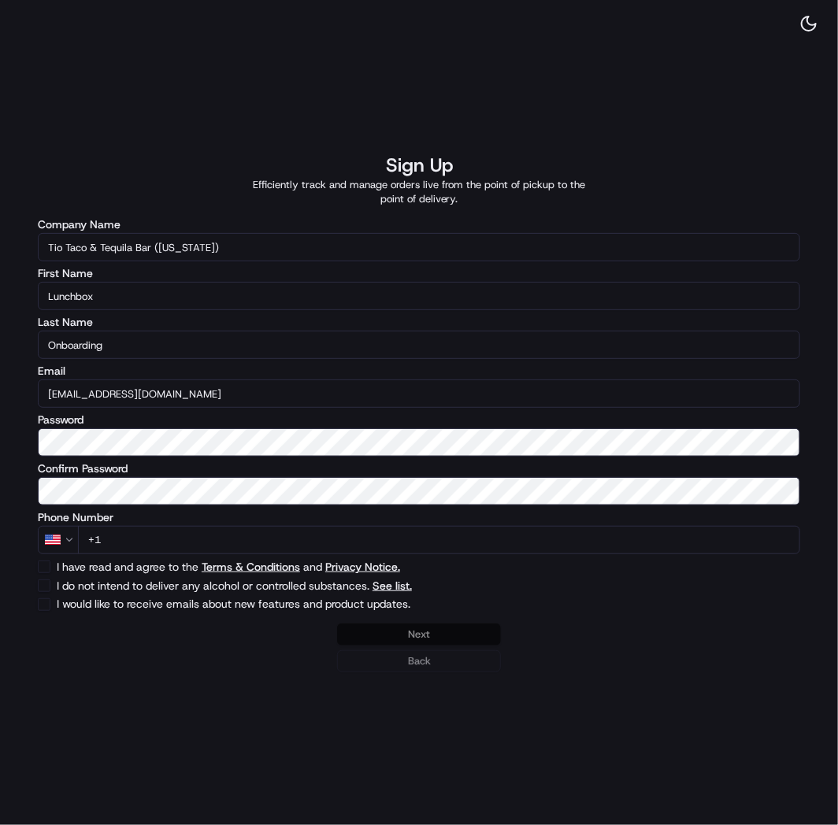
type input "[EMAIL_ADDRESS][DOMAIN_NAME]"
click at [152, 545] on input "+1" at bounding box center [439, 540] width 722 height 28
paste input "[PHONE_NUMBER]"
type input "[PHONE_NUMBER]"
click at [47, 569] on button "I have read and agree to the Terms & Conditions and Privacy Notice." at bounding box center [44, 567] width 13 height 13
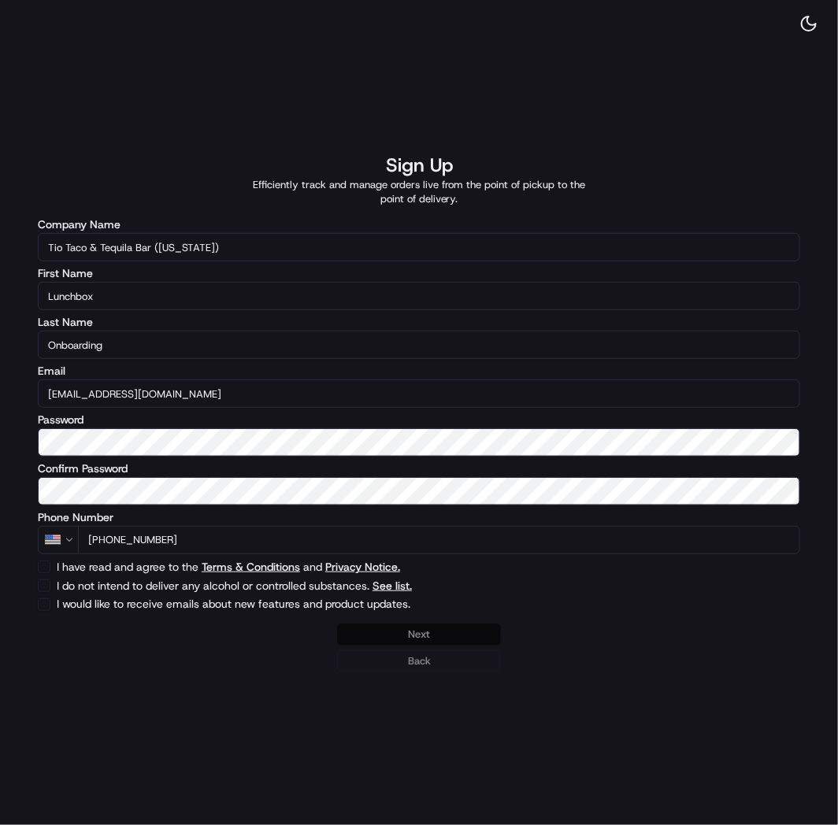
checkbox input "true"
click at [43, 586] on button "I do not intend to deliver any alcohol or controlled substances. See list." at bounding box center [44, 586] width 13 height 13
checkbox input "true"
click at [398, 635] on button "Next" at bounding box center [419, 635] width 164 height 22
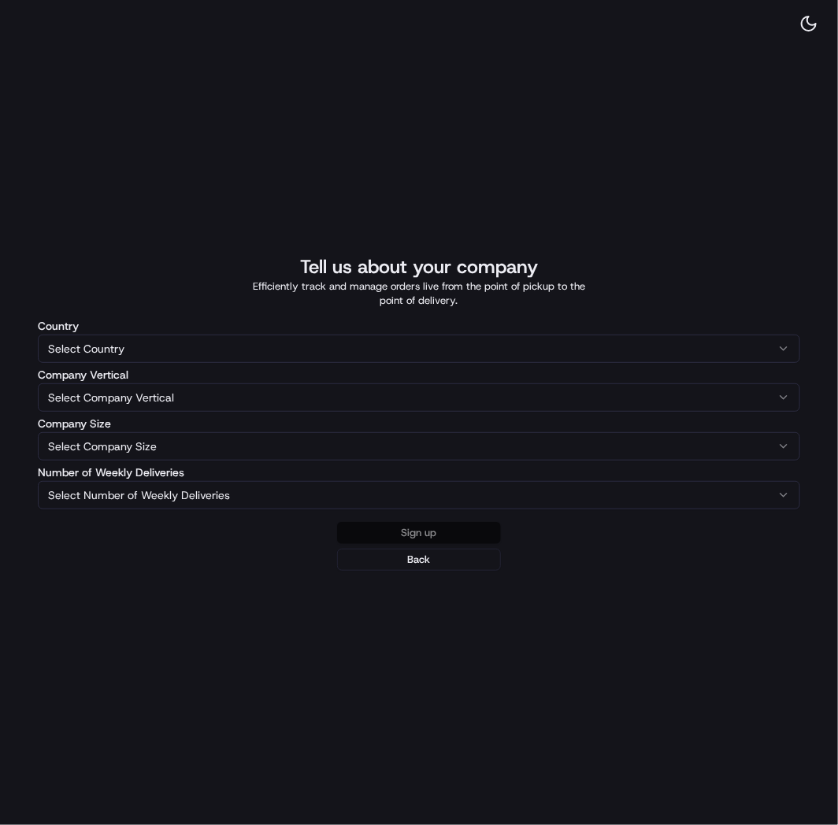
click at [94, 343] on html "The Most Reliable Way to Organize and Manage Delivery Capture all your last-mil…" at bounding box center [419, 412] width 838 height 825
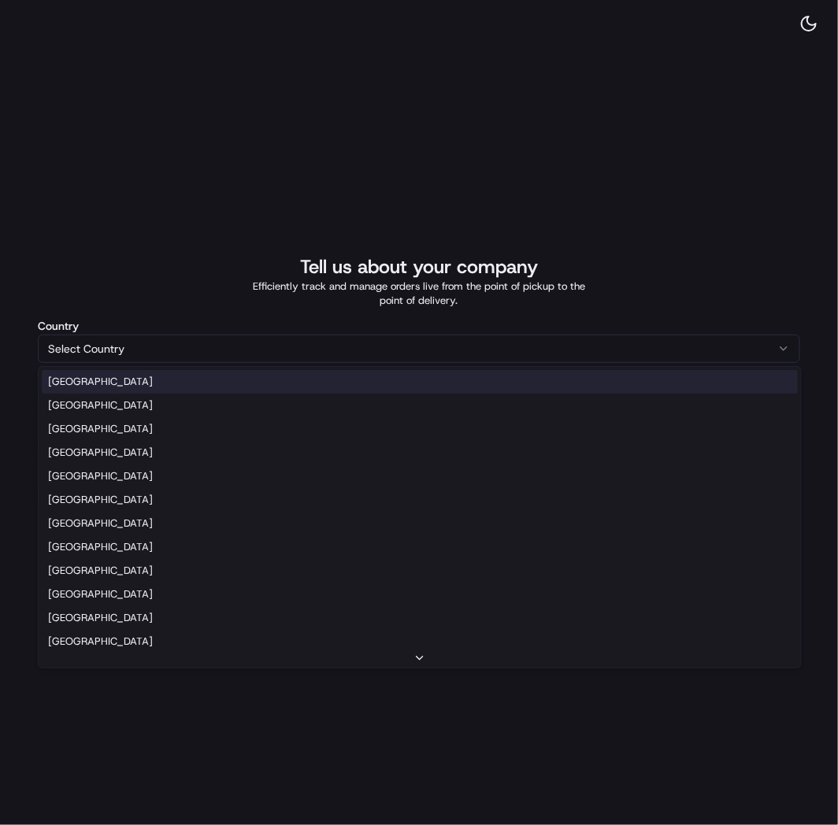
select select "US"
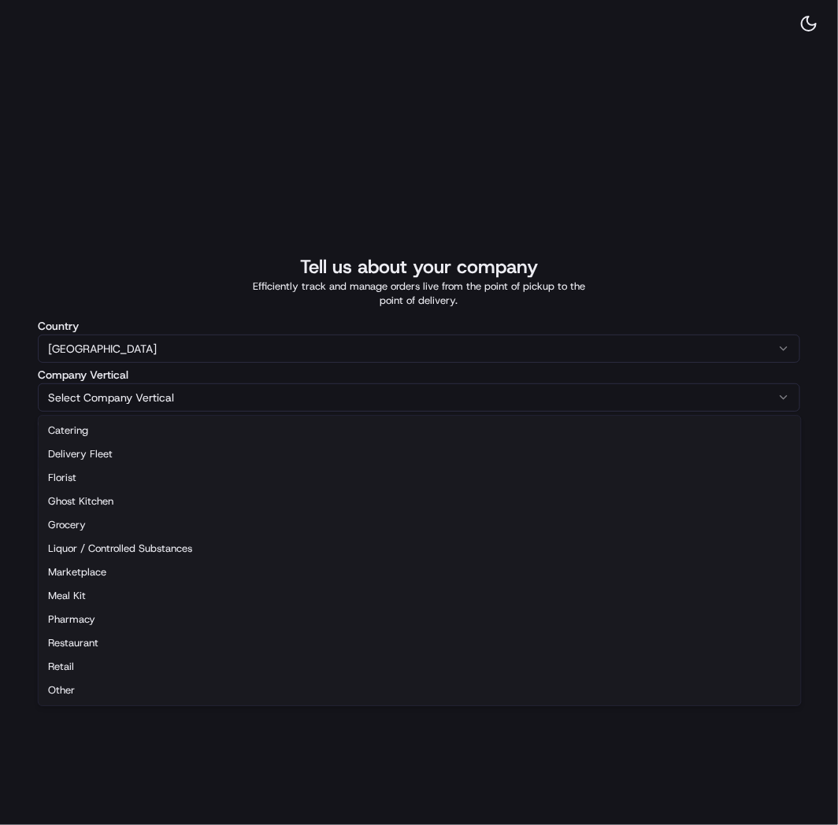
click at [83, 392] on html "The Most Reliable Way to Organize and Manage Delivery Capture all your last-mil…" at bounding box center [419, 412] width 838 height 825
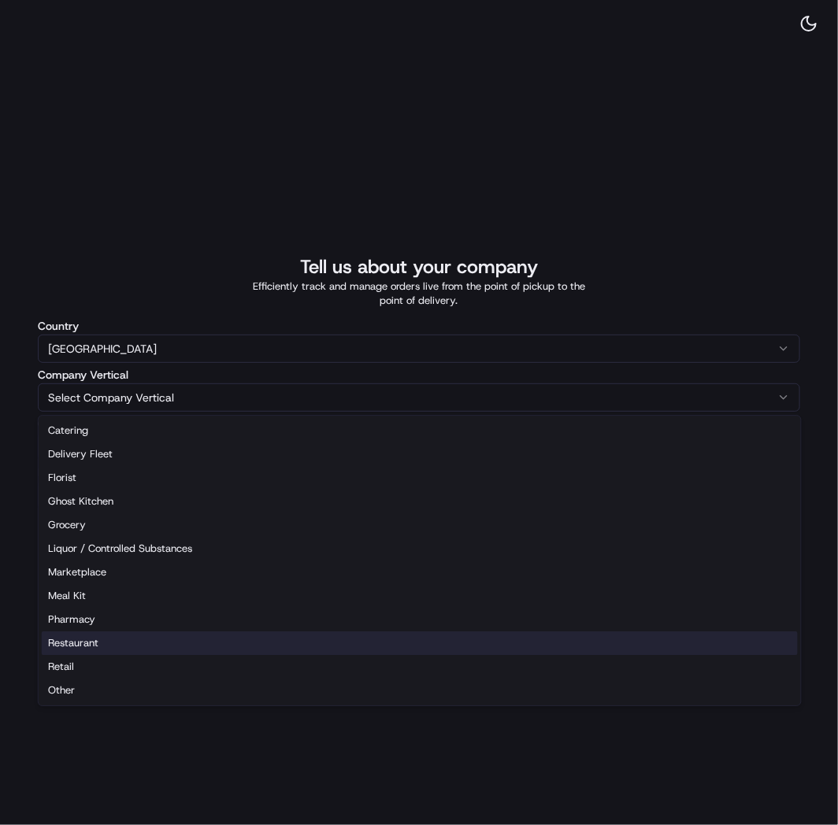
select select "Restaurant"
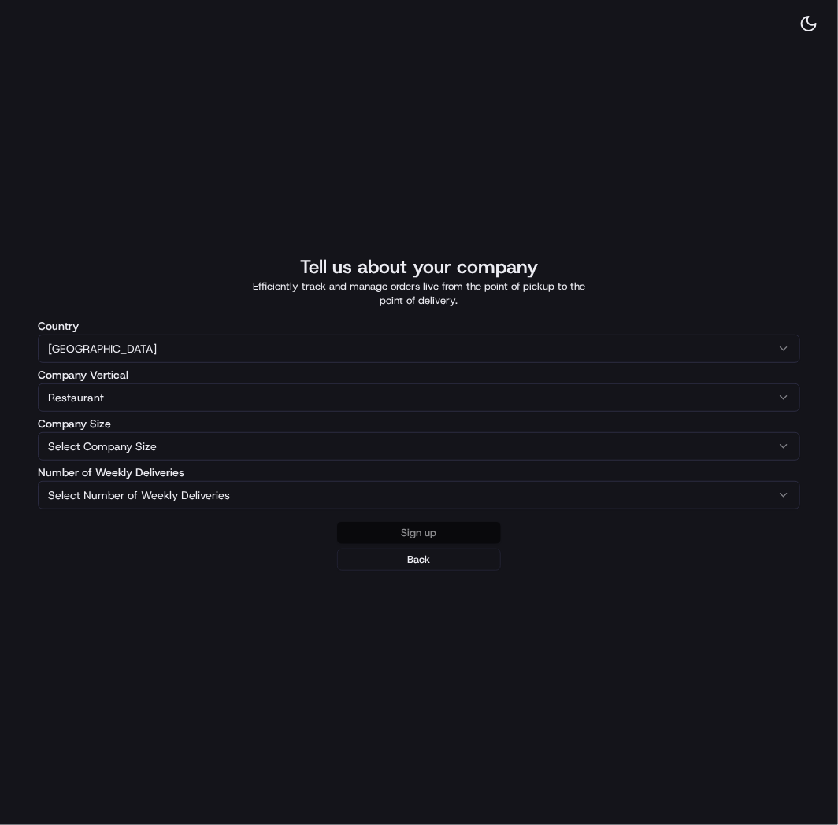
click at [57, 446] on html "The Most Reliable Way to Organize and Manage Delivery Capture all your last-mil…" at bounding box center [419, 412] width 838 height 825
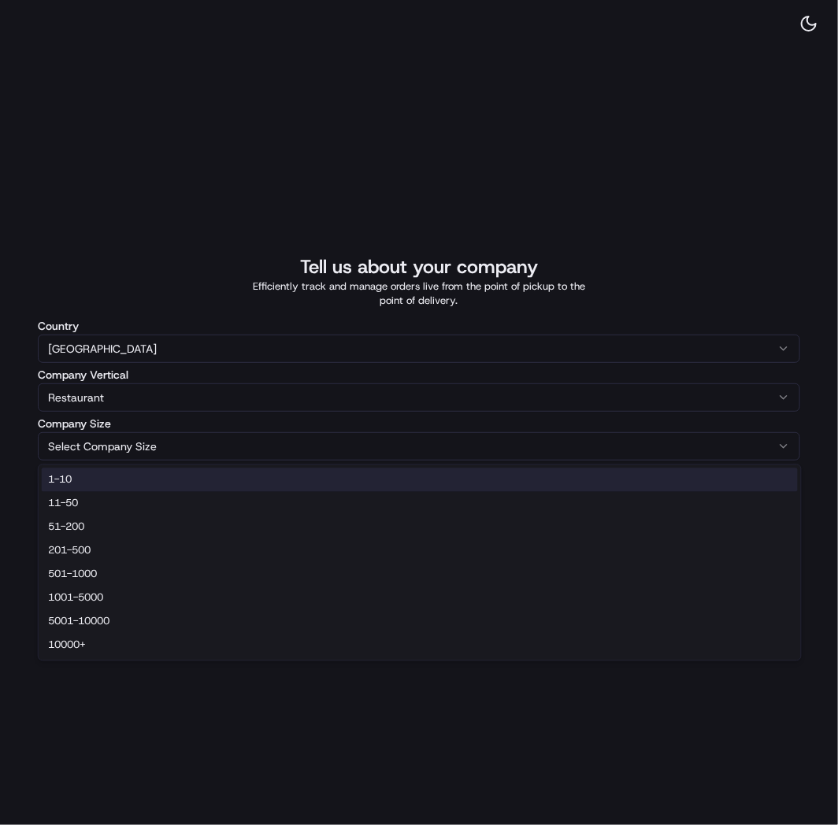
select select "1-10"
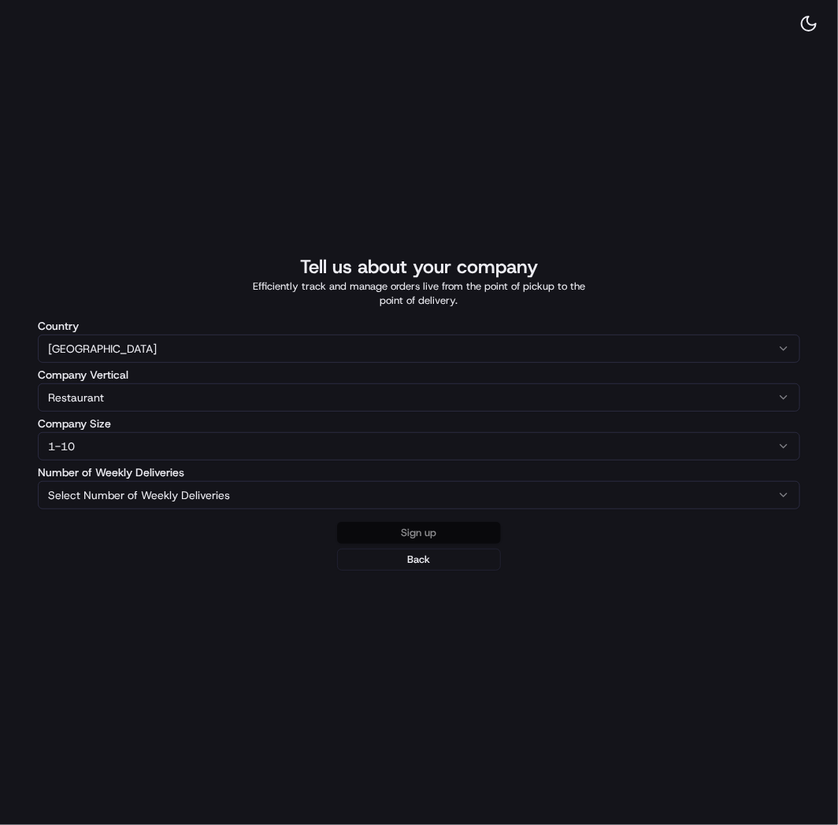
click at [60, 502] on html "The Most Reliable Way to Organize and Manage Delivery Capture all your last-mil…" at bounding box center [419, 412] width 838 height 825
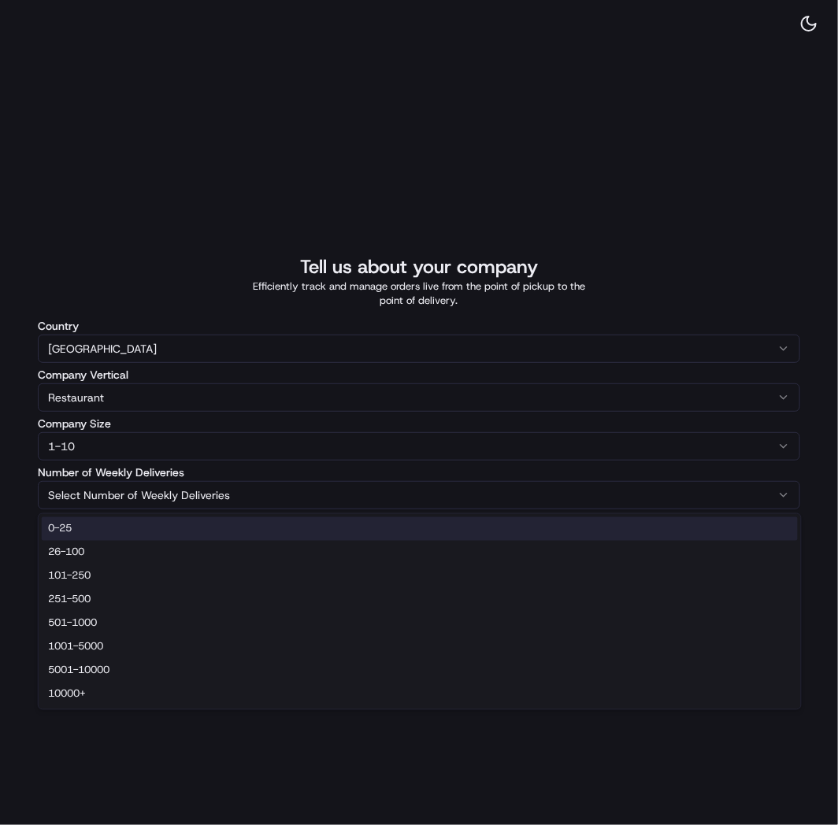
select select "0-25"
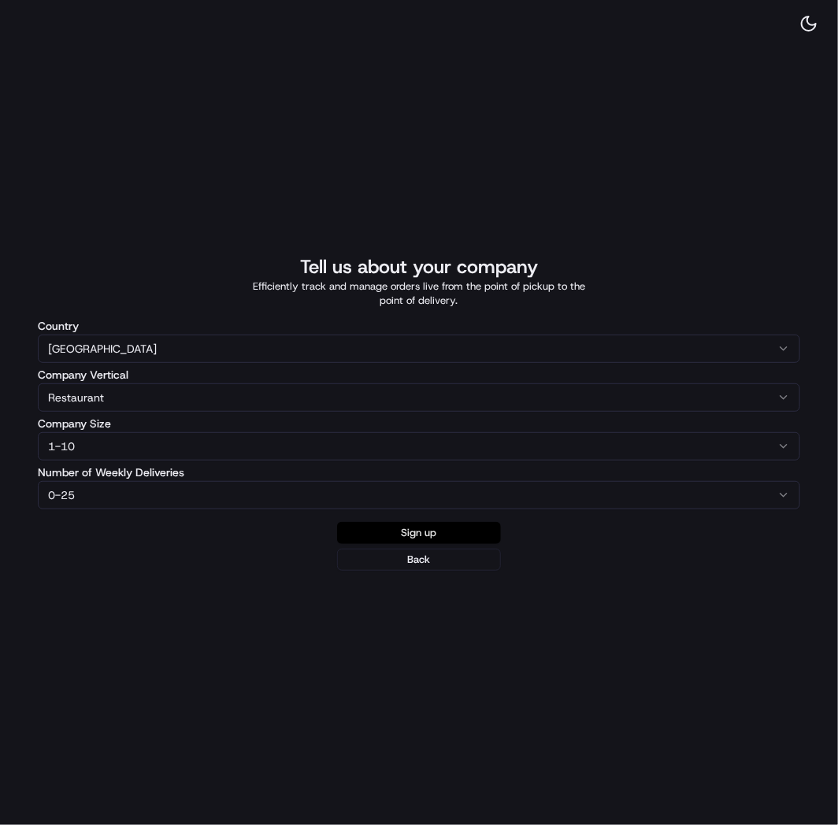
click at [436, 534] on button "Sign up" at bounding box center [419, 533] width 164 height 22
